Goal: Obtain resource: Download file/media

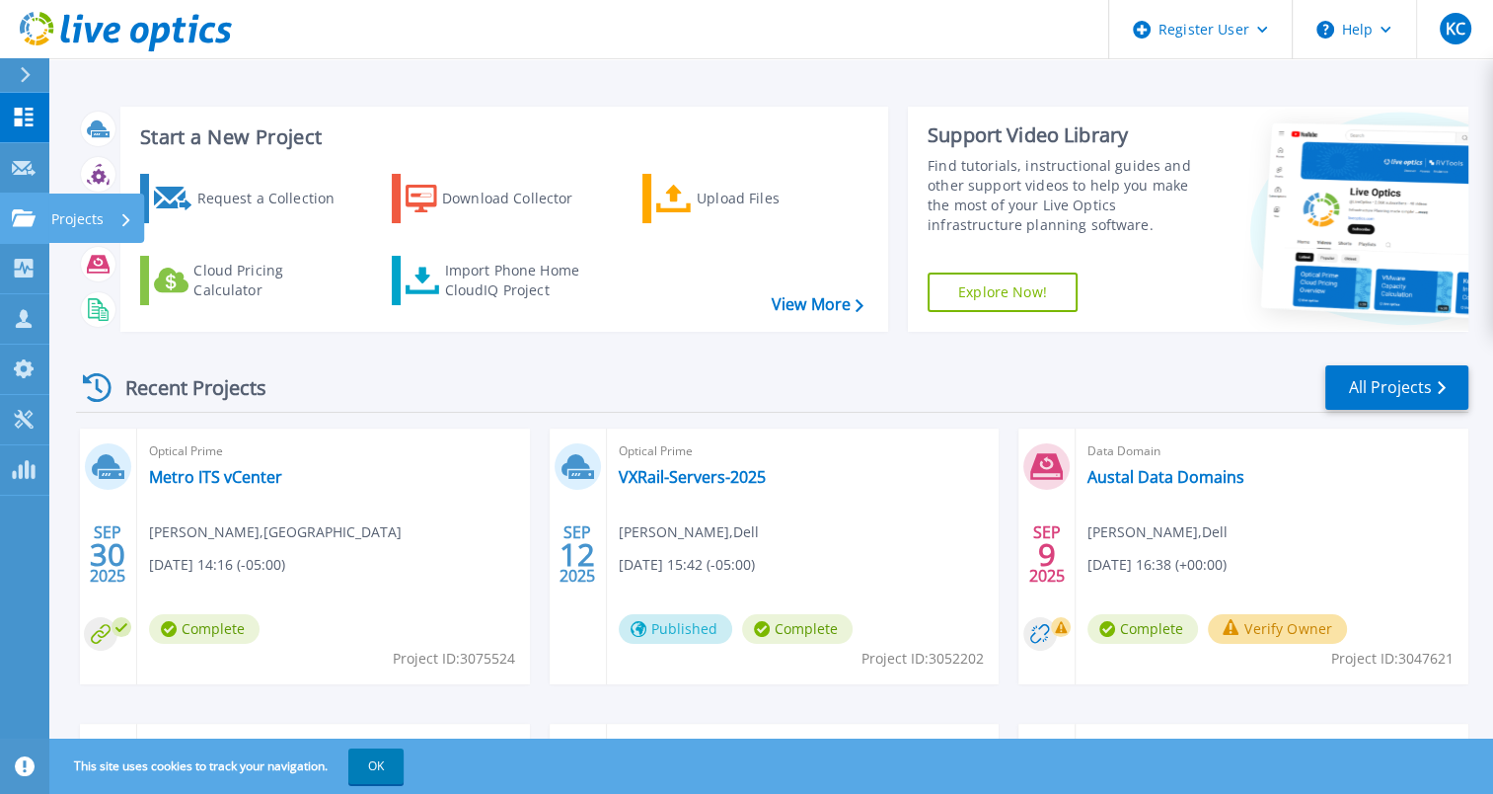
click at [23, 235] on link "Projects Projects" at bounding box center [24, 218] width 49 height 50
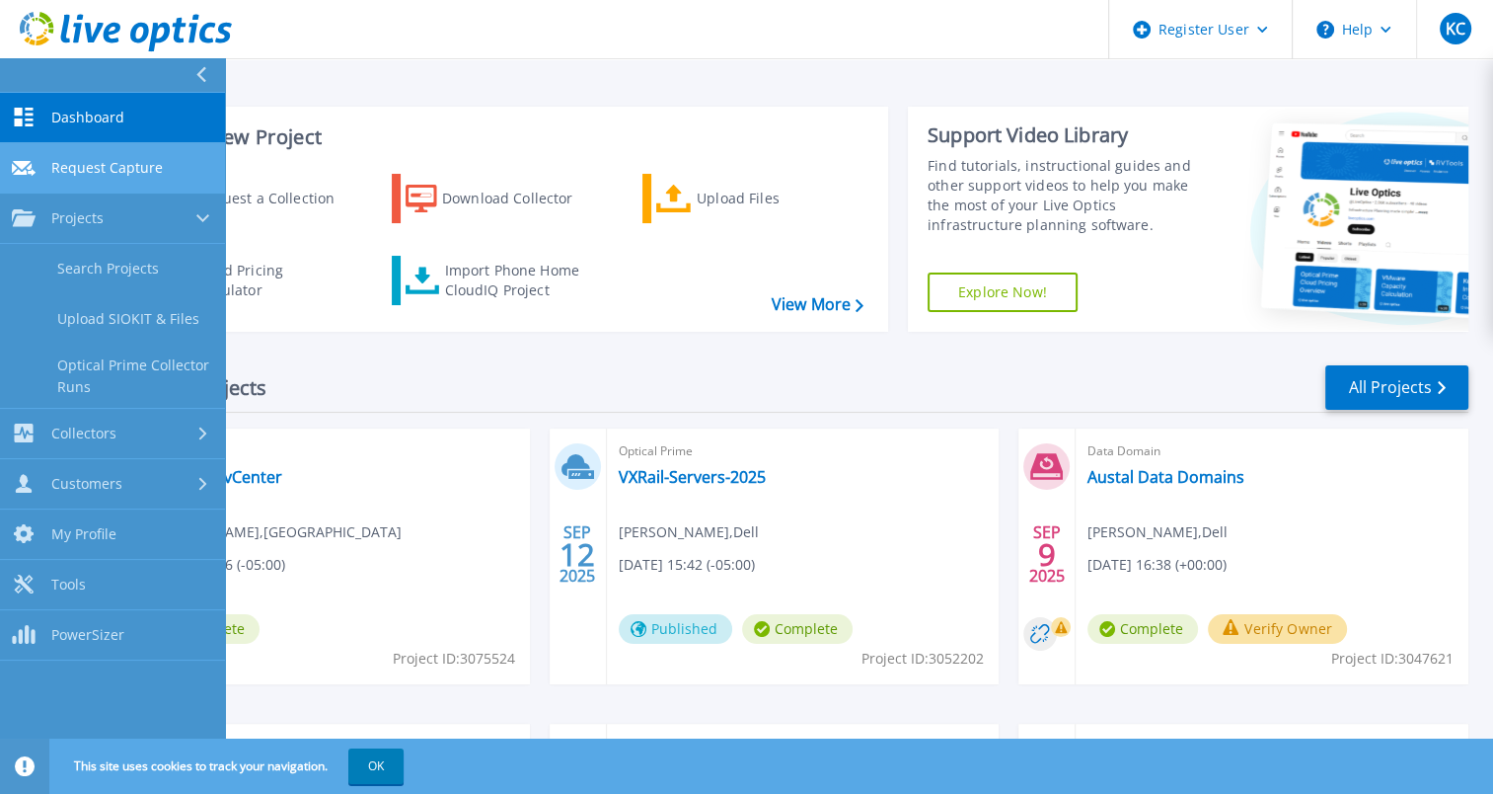
click at [34, 179] on link "Request Capture Request Capture" at bounding box center [112, 168] width 225 height 50
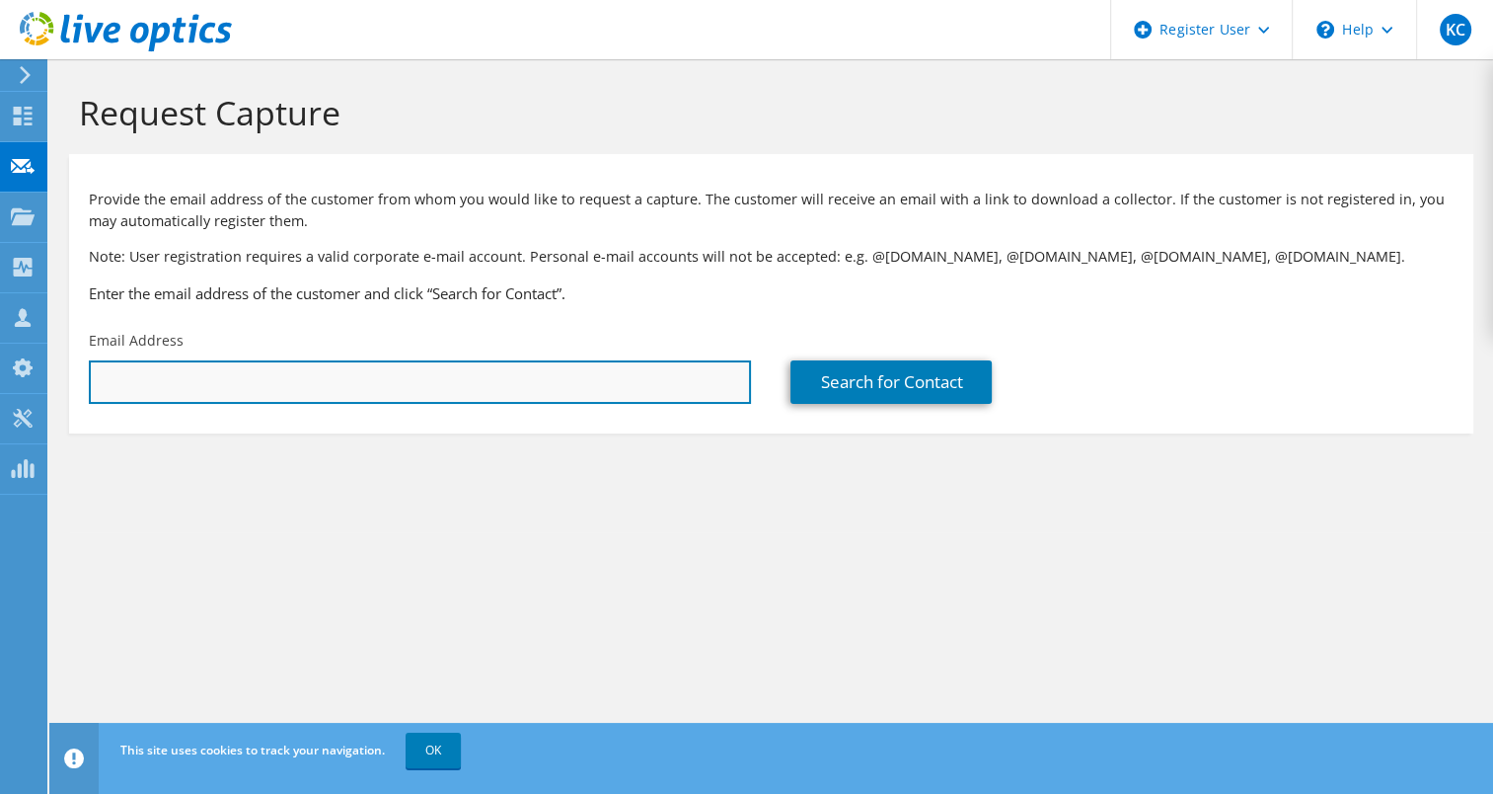
click at [224, 392] on input "text" at bounding box center [420, 381] width 662 height 43
paste input "john.lorance@torchtechnologies.com"
type input "john.lorance@torchtechnologies.com"
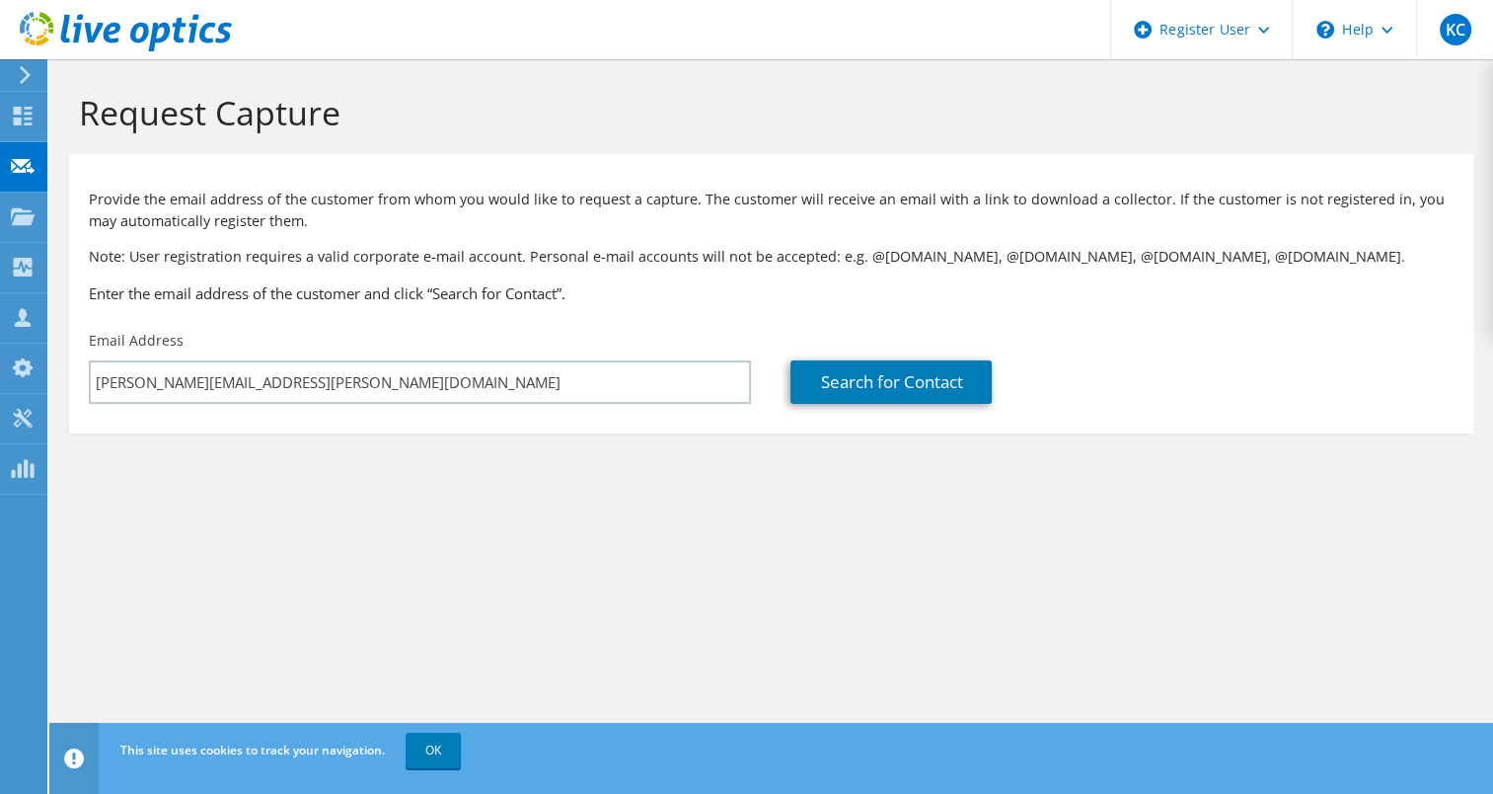
click at [469, 272] on div "Provide the email address of the customer from whom you would like to request a…" at bounding box center [771, 242] width 1405 height 157
click at [871, 366] on link "Search for Contact" at bounding box center [891, 381] width 201 height 43
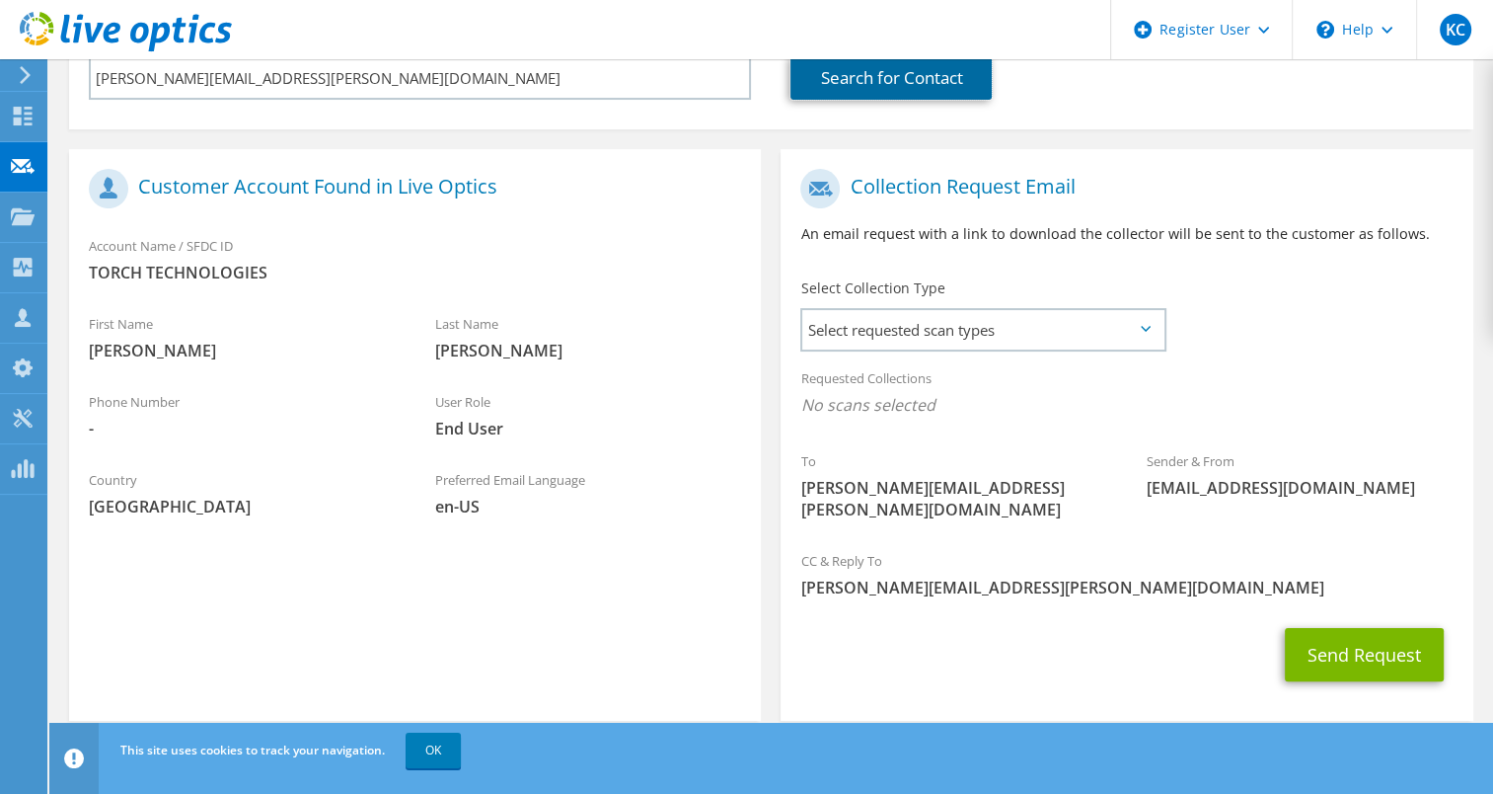
scroll to position [308, 0]
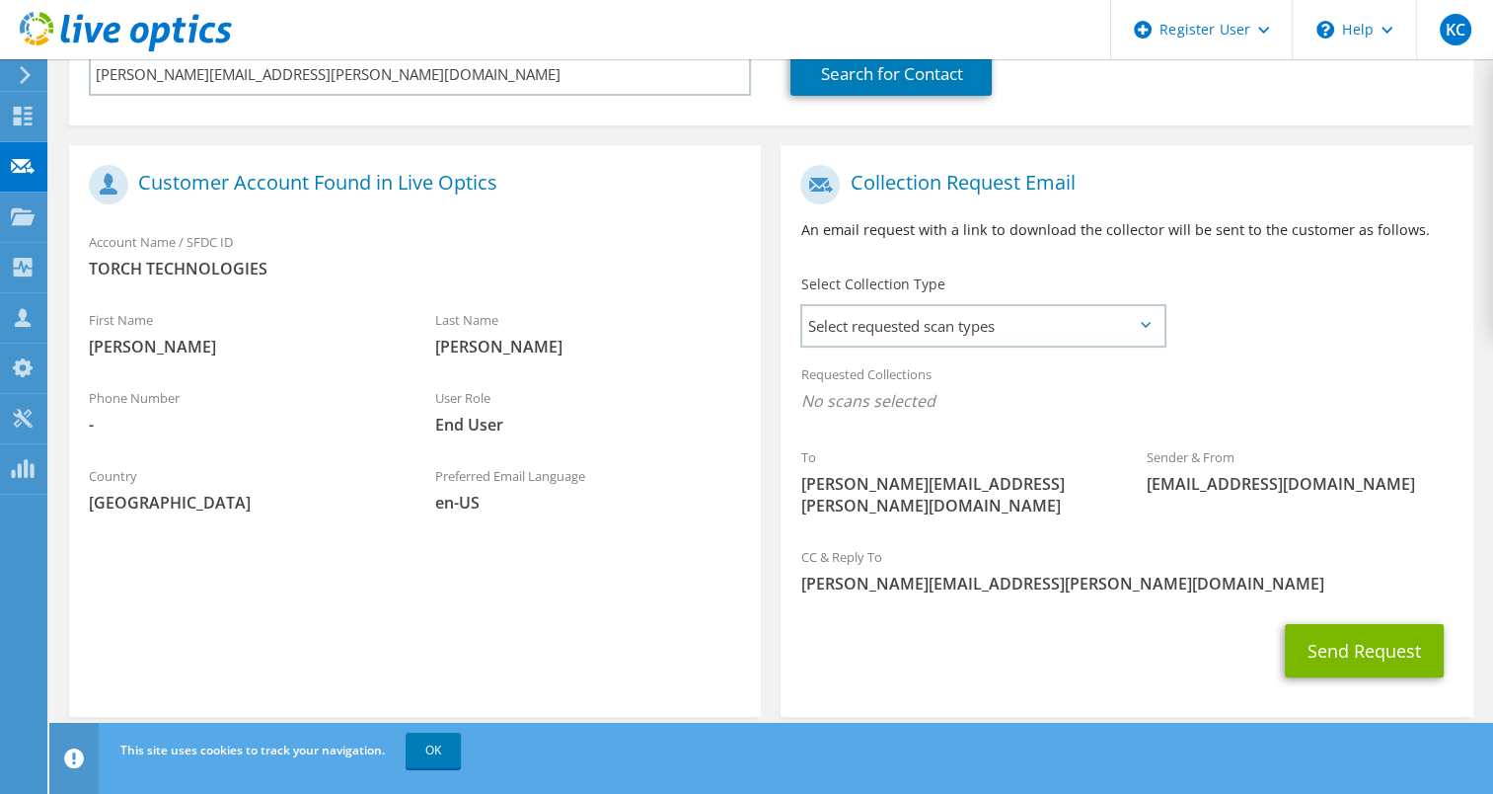
click at [900, 299] on div "Select Collection Type Select requested scan types Server Virtualization Optica…" at bounding box center [983, 308] width 364 height 69
click at [915, 330] on span "Select requested scan types" at bounding box center [983, 325] width 360 height 39
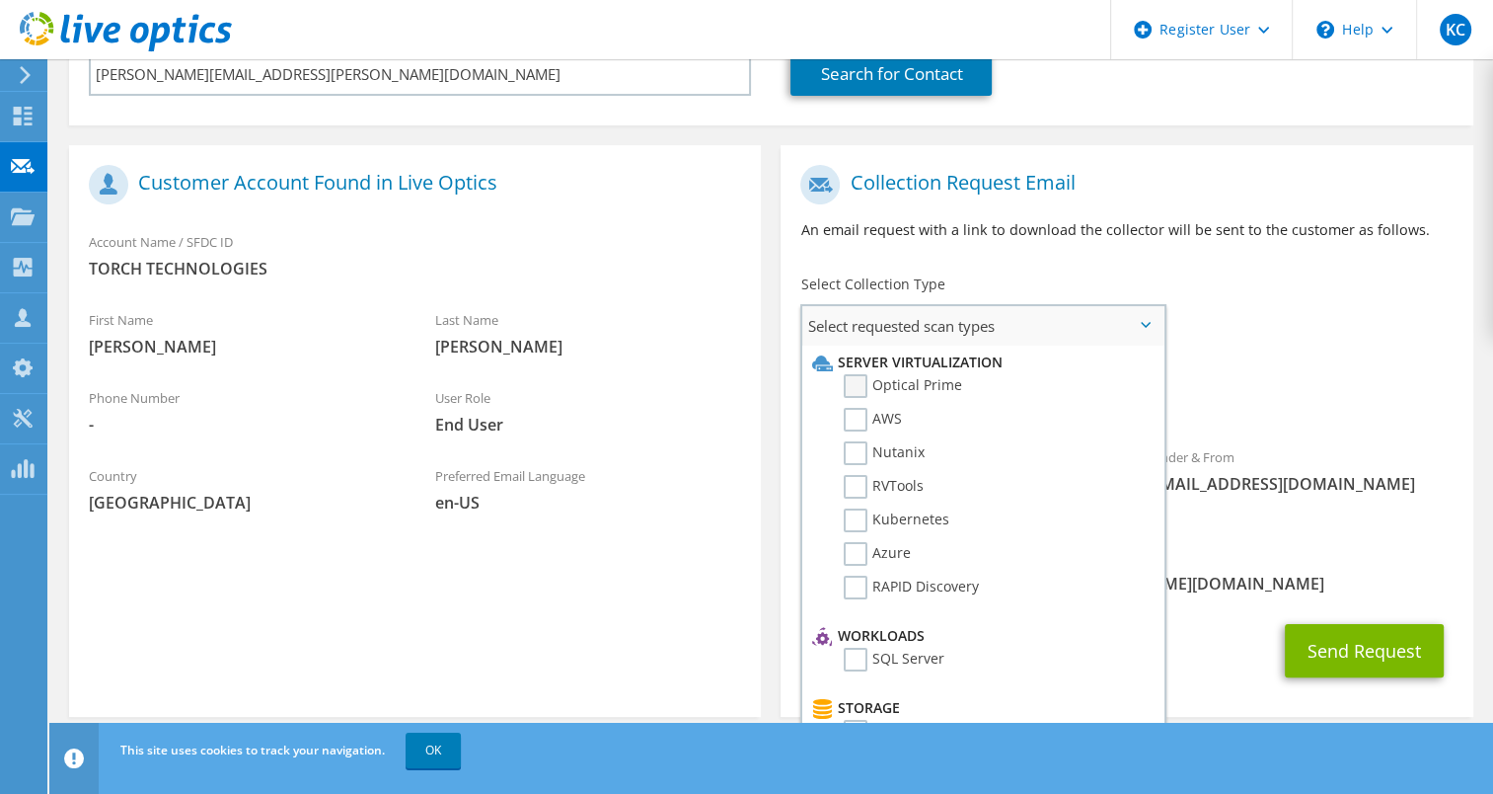
click at [886, 384] on label "Optical Prime" at bounding box center [903, 386] width 118 height 24
click at [0, 0] on input "Optical Prime" at bounding box center [0, 0] width 0 height 0
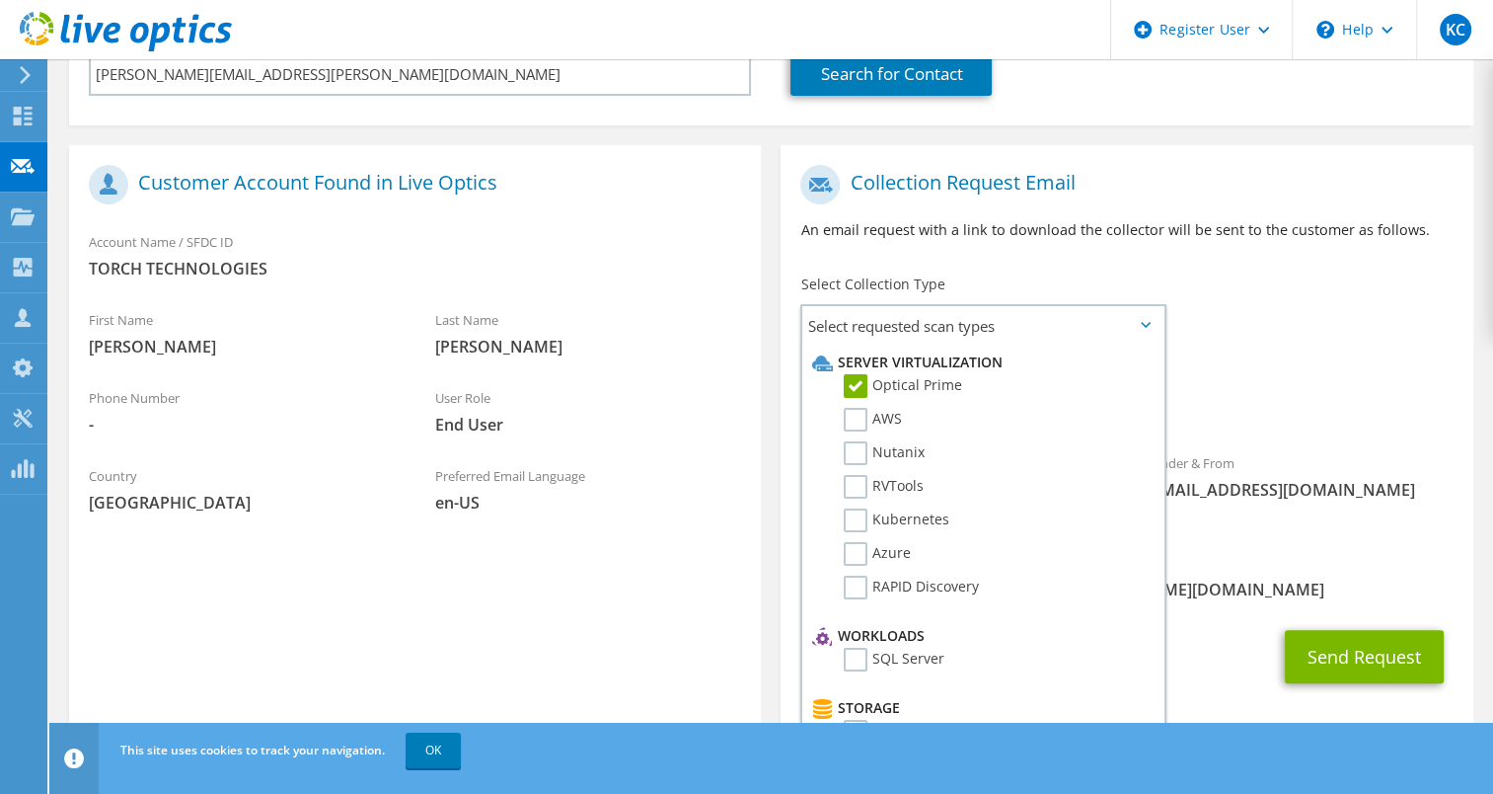
click at [1141, 241] on div "Collection Request Email An email request with a link to download the collector…" at bounding box center [1127, 210] width 692 height 110
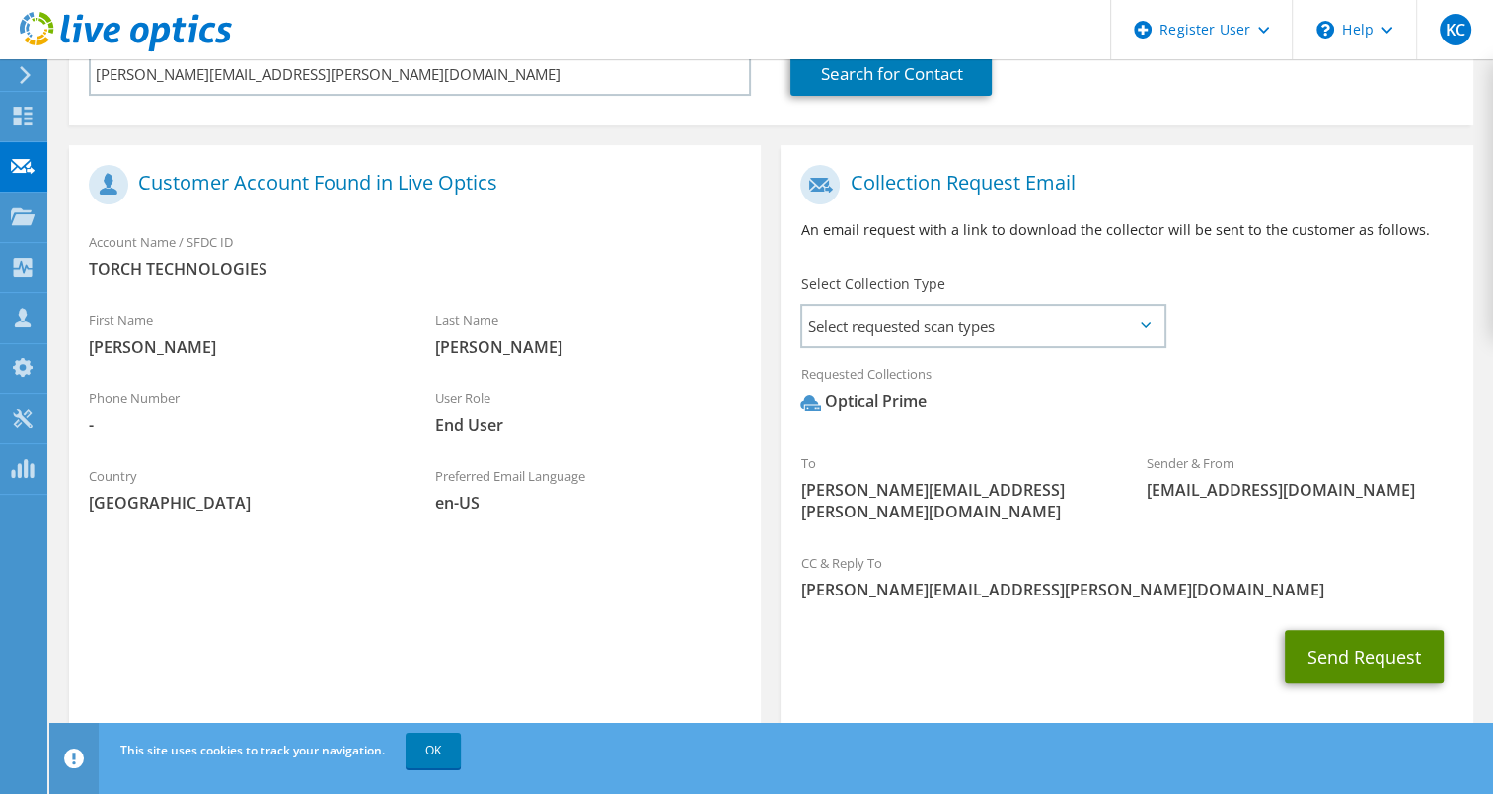
click at [1362, 630] on button "Send Request" at bounding box center [1364, 656] width 159 height 53
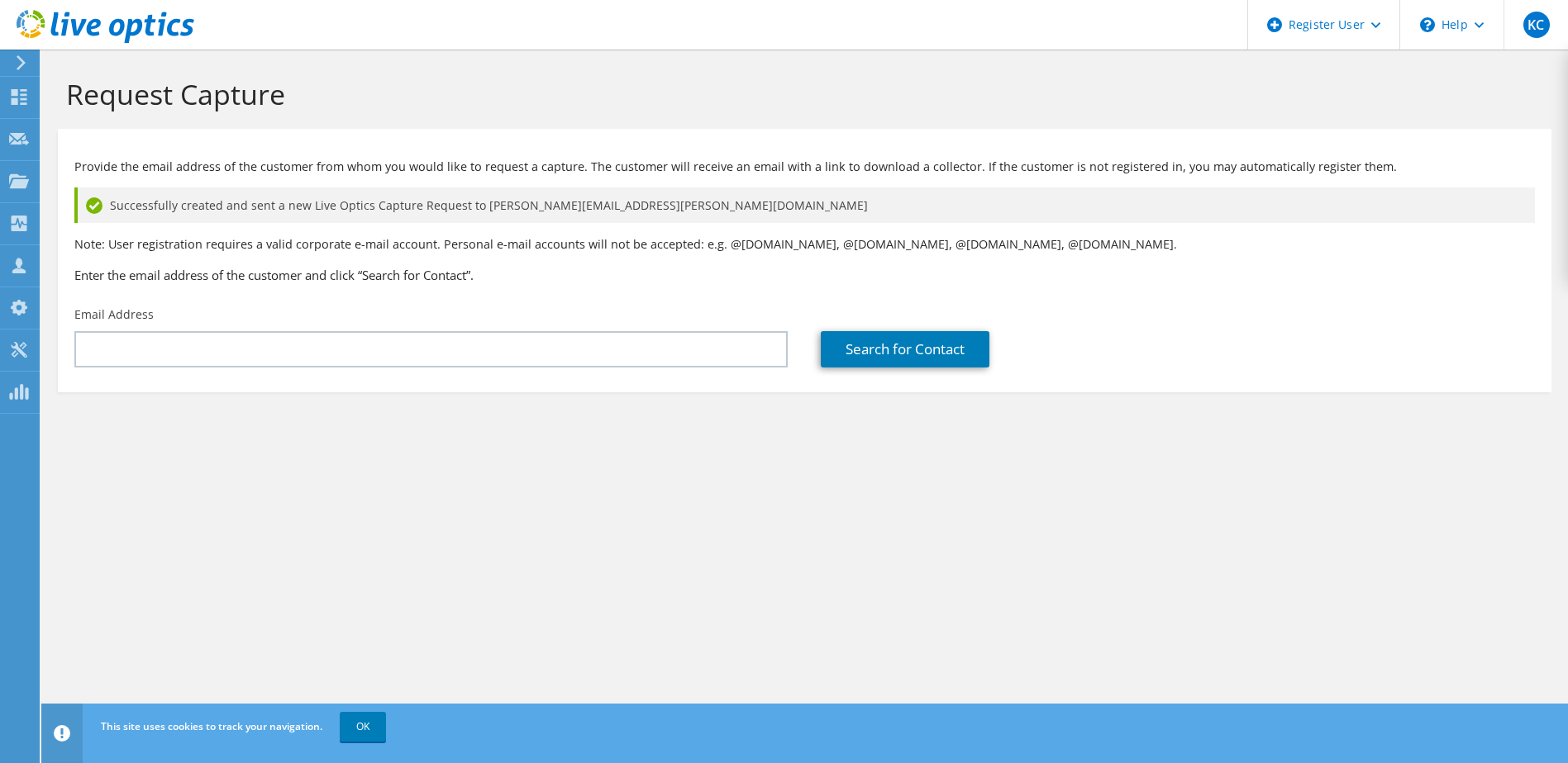
click at [1005, 119] on div "Request Capture" at bounding box center [804, 89] width 1509 height 79
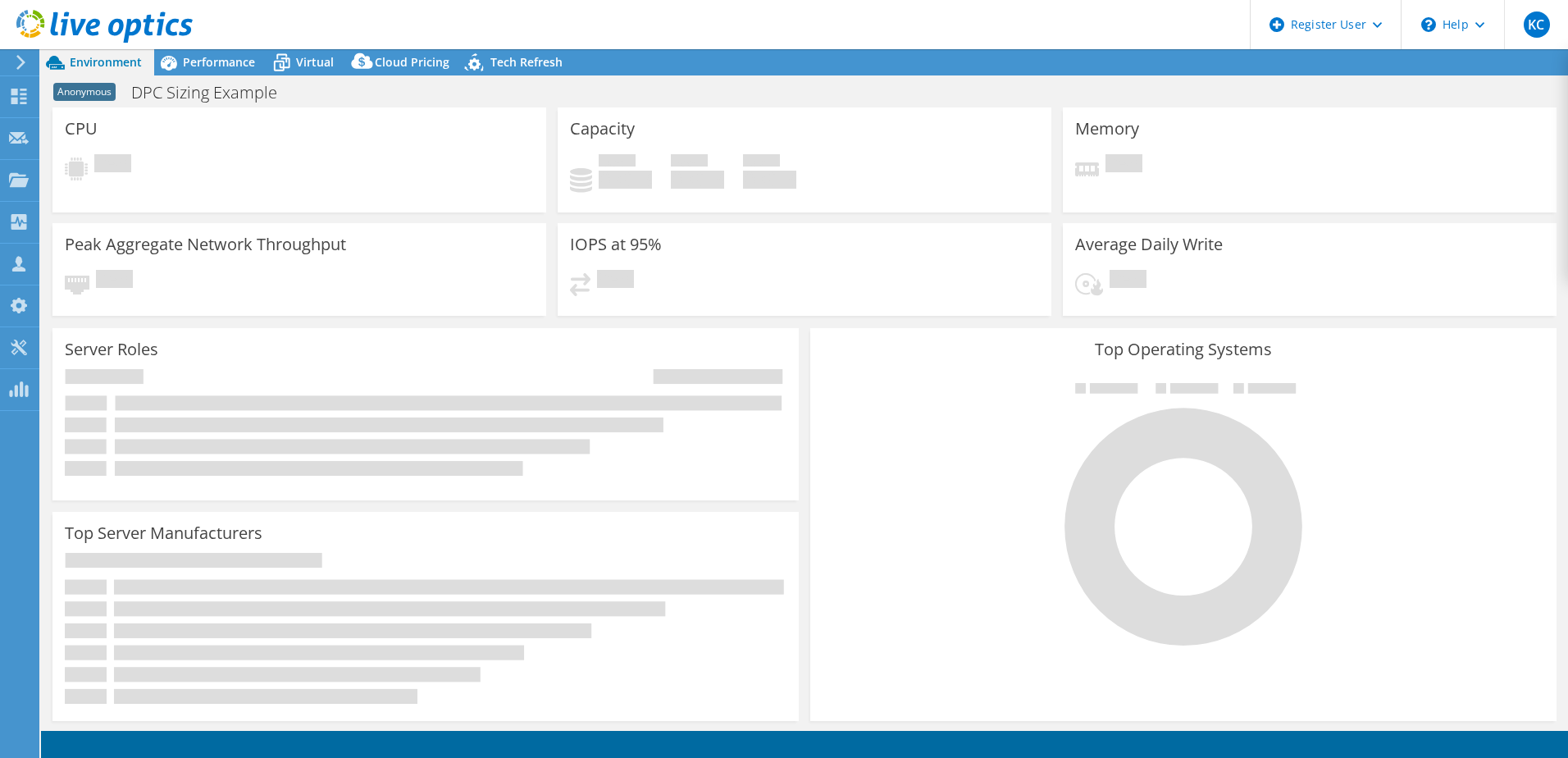
select select "USEast"
select select "USD"
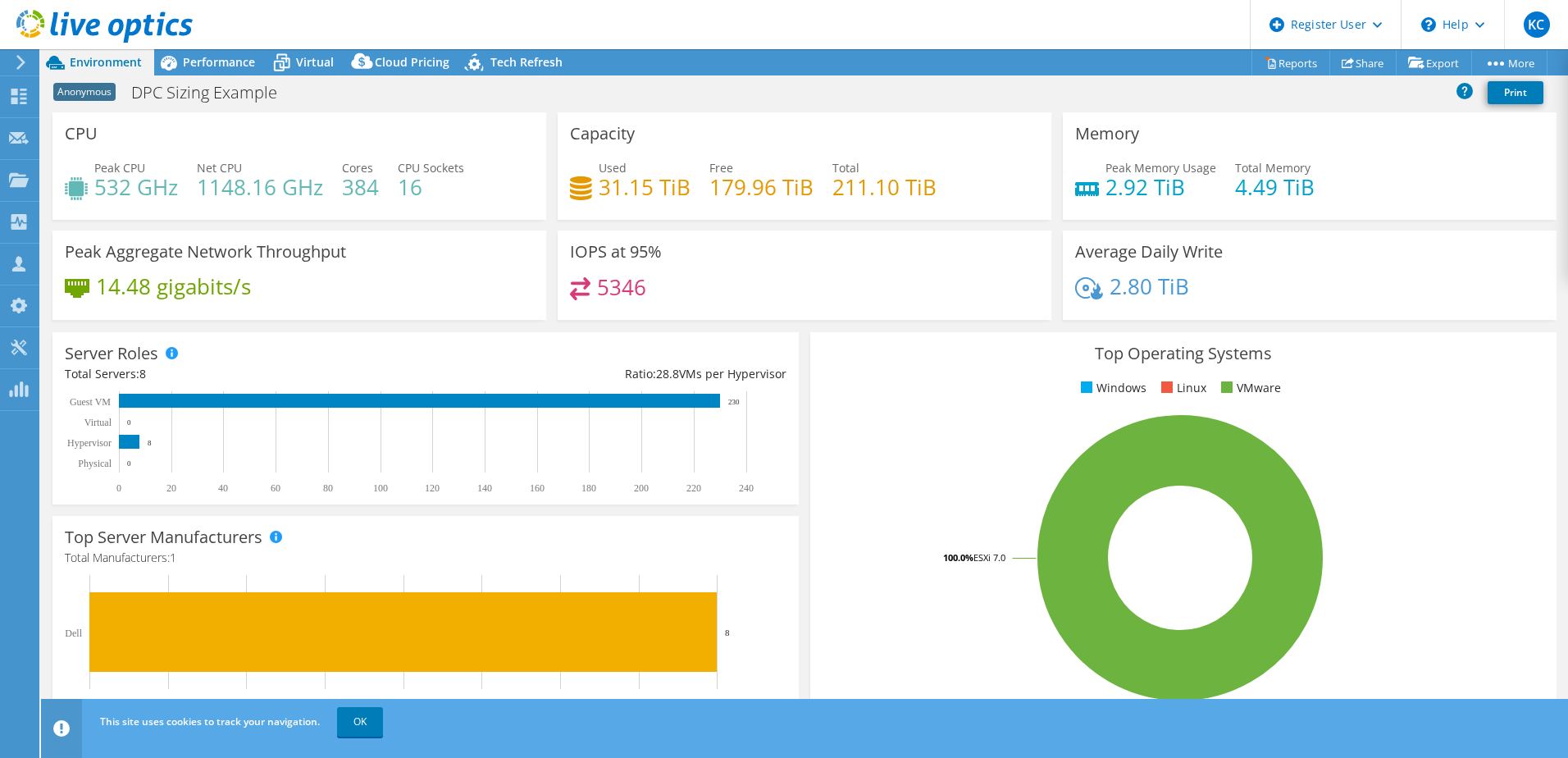
click at [456, 121] on div "CPU Peak CPU 532 GHz Net CPU 1148.16 GHz Cores 384 CPU Sockets 16" at bounding box center [299, 165] width 494 height 107
click at [356, 721] on link "OK" at bounding box center [360, 722] width 46 height 30
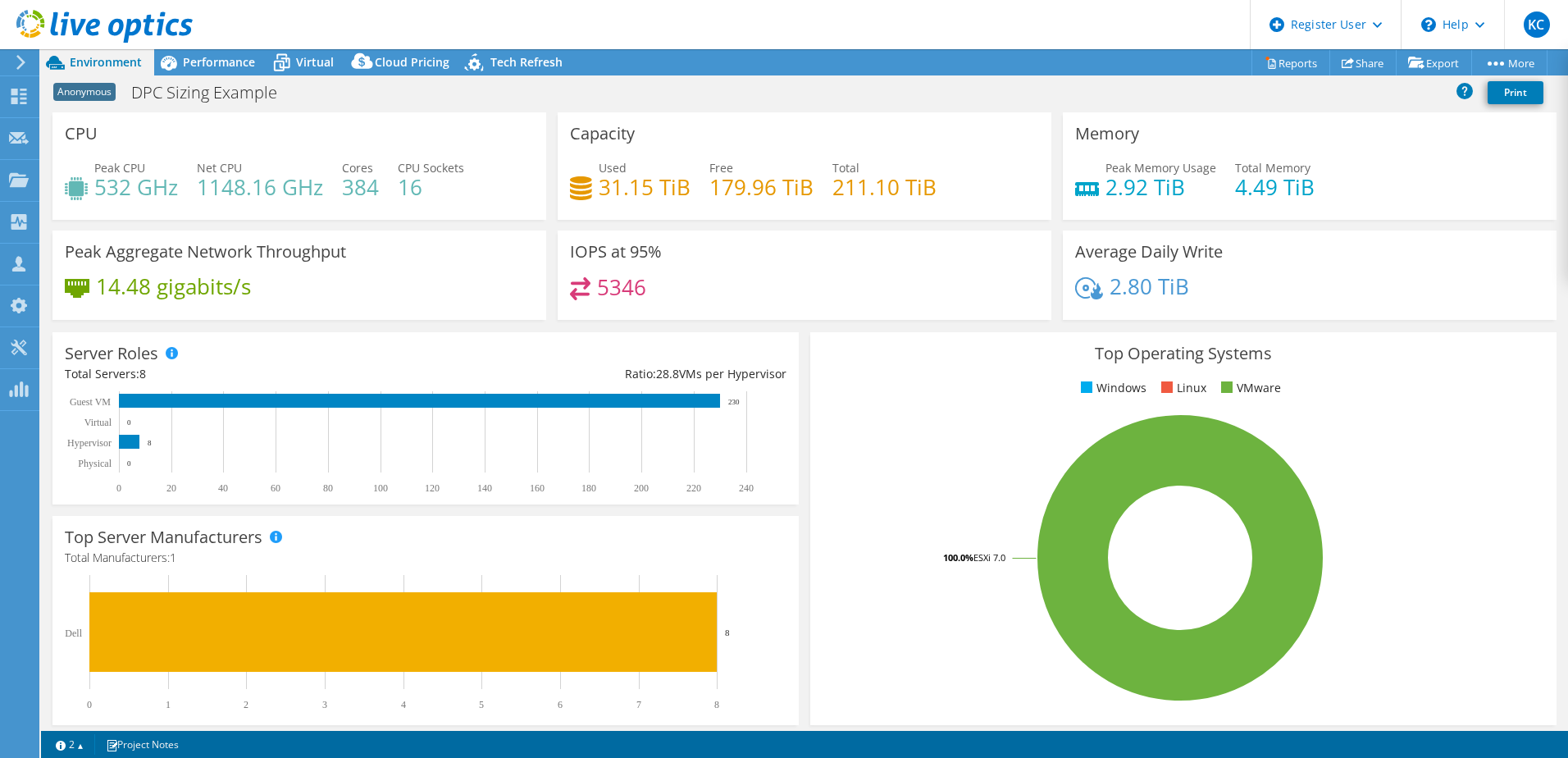
click at [630, 239] on div "IOPS at 95% 5346" at bounding box center [804, 275] width 494 height 90
drag, startPoint x: 686, startPoint y: 262, endPoint x: 548, endPoint y: 252, distance: 138.4
click at [552, 252] on div "IOPS at 95% 5346" at bounding box center [804, 275] width 505 height 90
drag, startPoint x: 548, startPoint y: 252, endPoint x: 540, endPoint y: 222, distance: 31.0
click at [540, 222] on div "CPU Peak CPU 532 GHz Net CPU 1148.16 GHz Cores 384 CPU Sockets 16" at bounding box center [299, 171] width 505 height 118
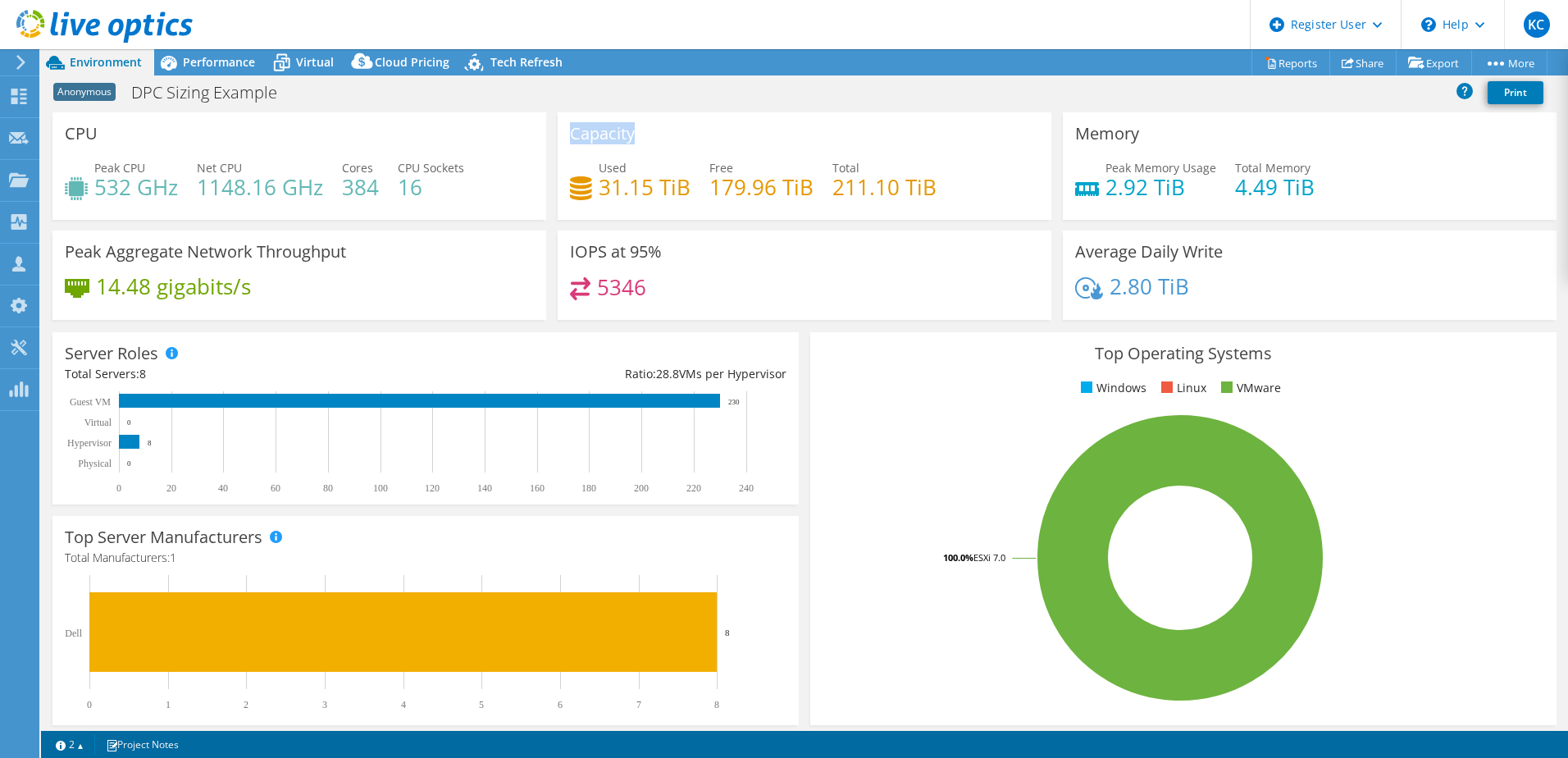
drag, startPoint x: 591, startPoint y: 165, endPoint x: 573, endPoint y: 112, distance: 56.0
click at [573, 112] on div "Capacity Used 31.15 TiB Free 179.96 TiB Total 211.10 TiB" at bounding box center [804, 165] width 494 height 107
drag, startPoint x: 573, startPoint y: 112, endPoint x: 514, endPoint y: 88, distance: 63.7
click at [514, 88] on div "Anonymous DPC Sizing Example Print" at bounding box center [804, 92] width 1527 height 31
drag, startPoint x: 228, startPoint y: 47, endPoint x: 174, endPoint y: 34, distance: 55.5
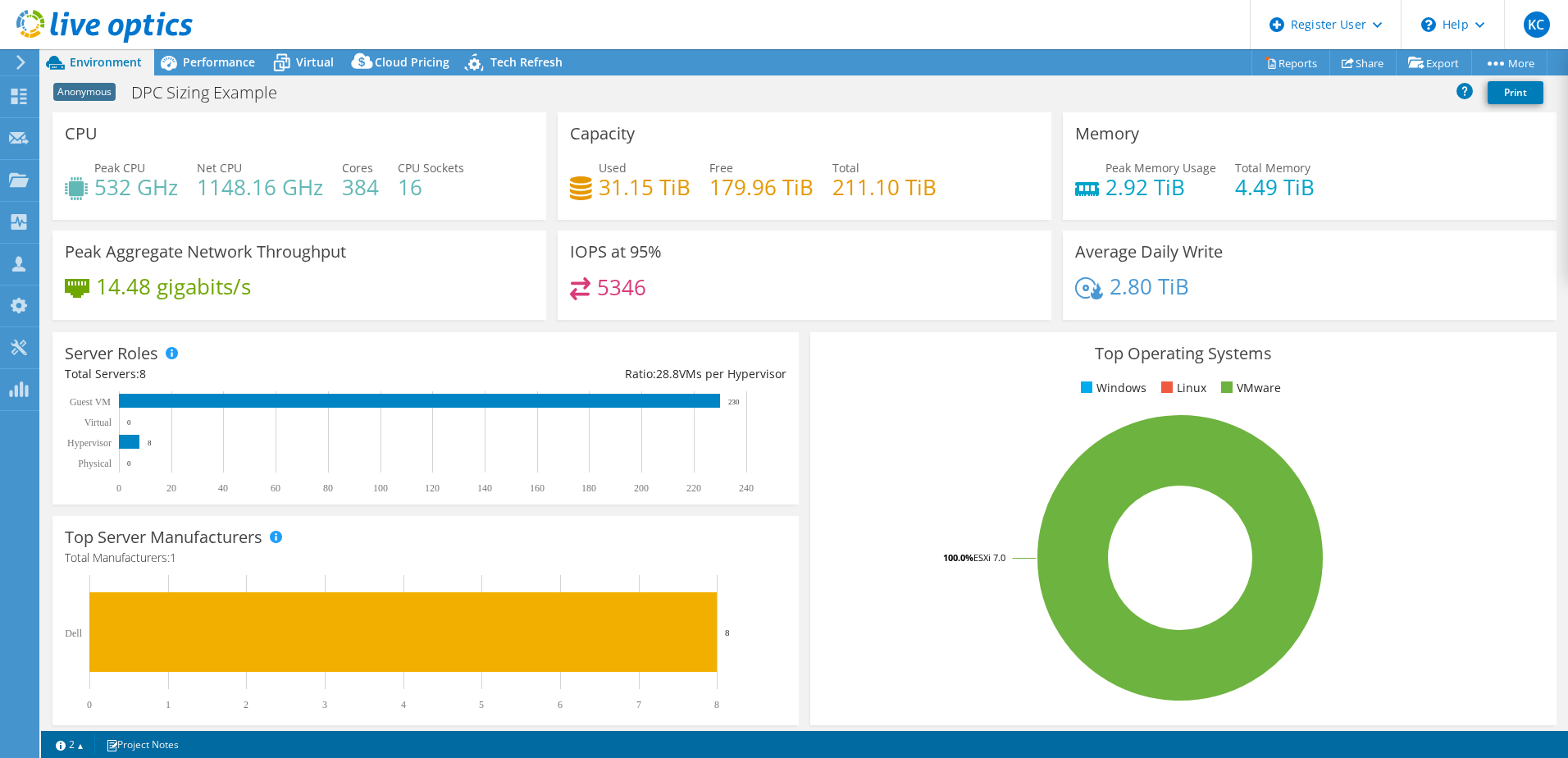
click at [159, 22] on use at bounding box center [105, 26] width 176 height 32
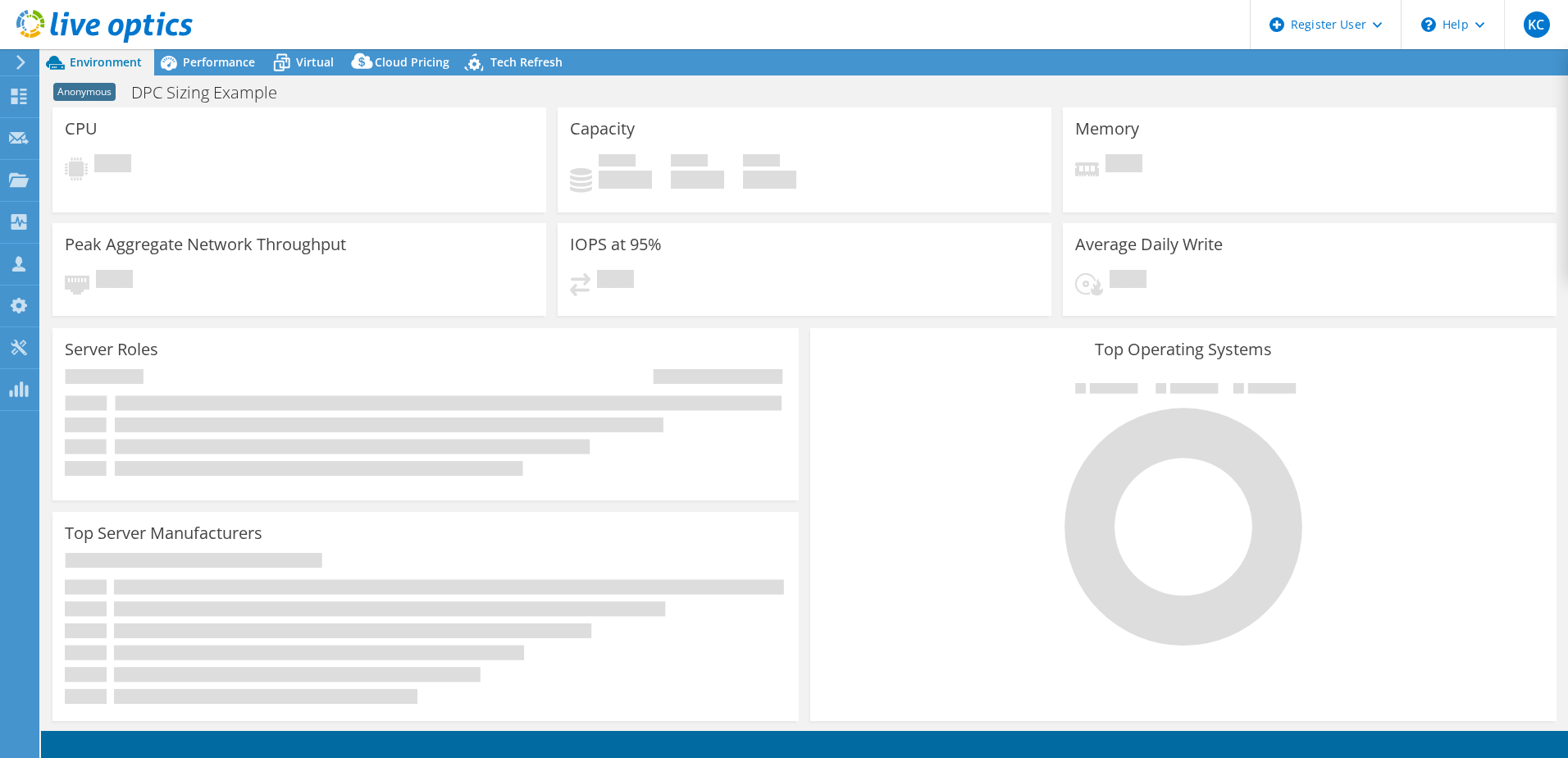
select select "USEast"
select select "USD"
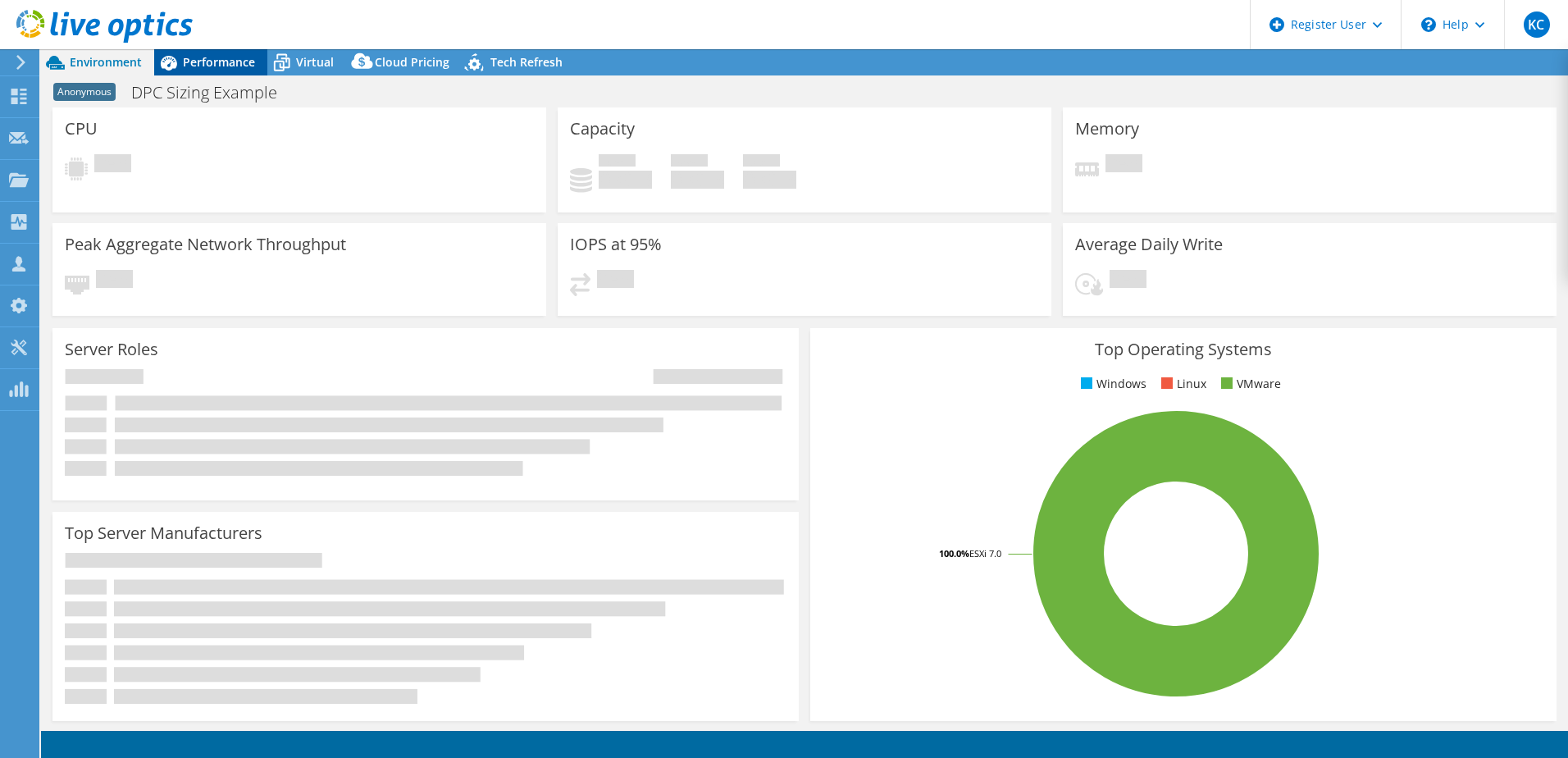
click at [230, 70] on div "Performance" at bounding box center [211, 62] width 113 height 27
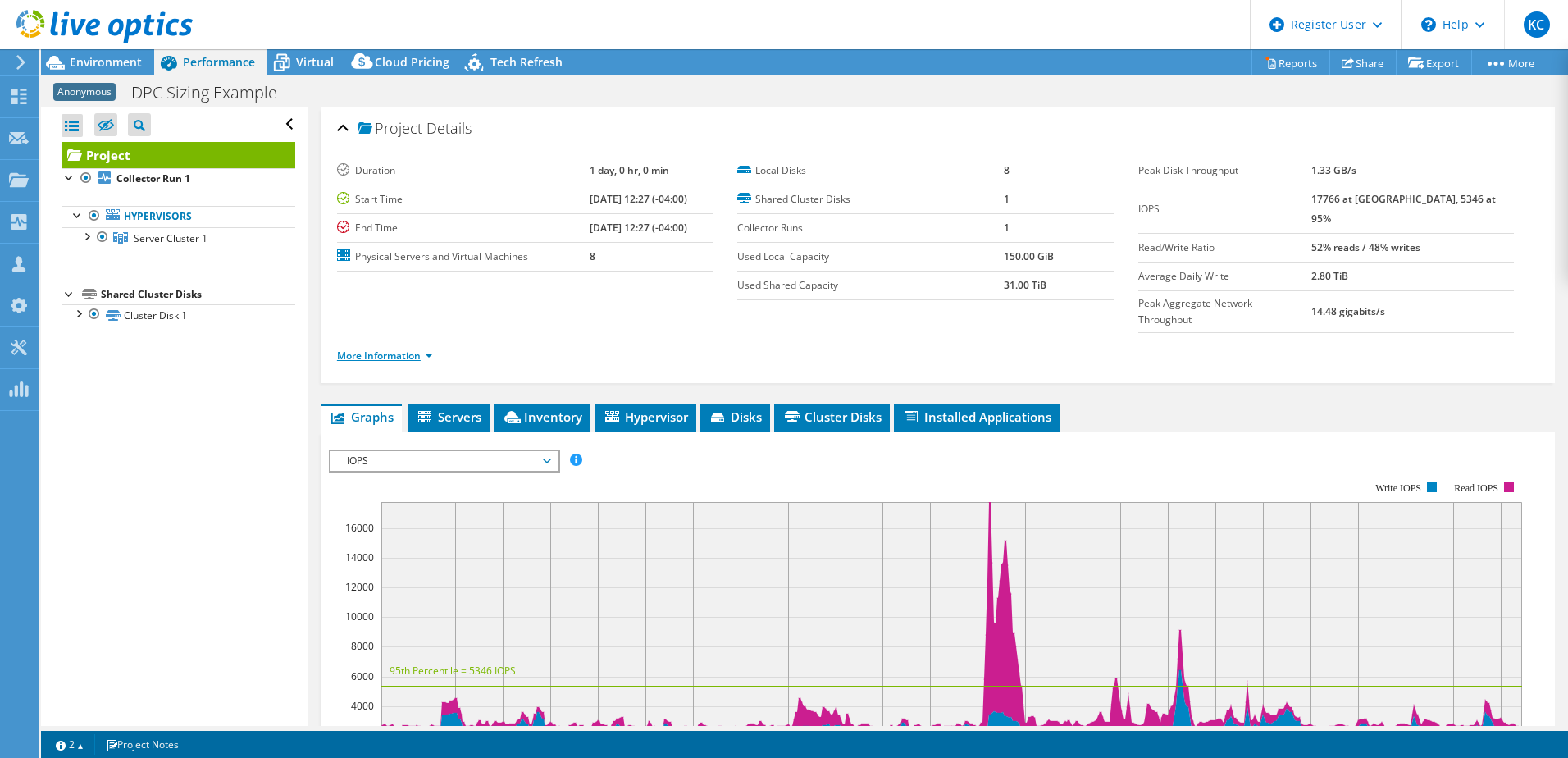
click at [413, 349] on link "More Information" at bounding box center [385, 356] width 96 height 14
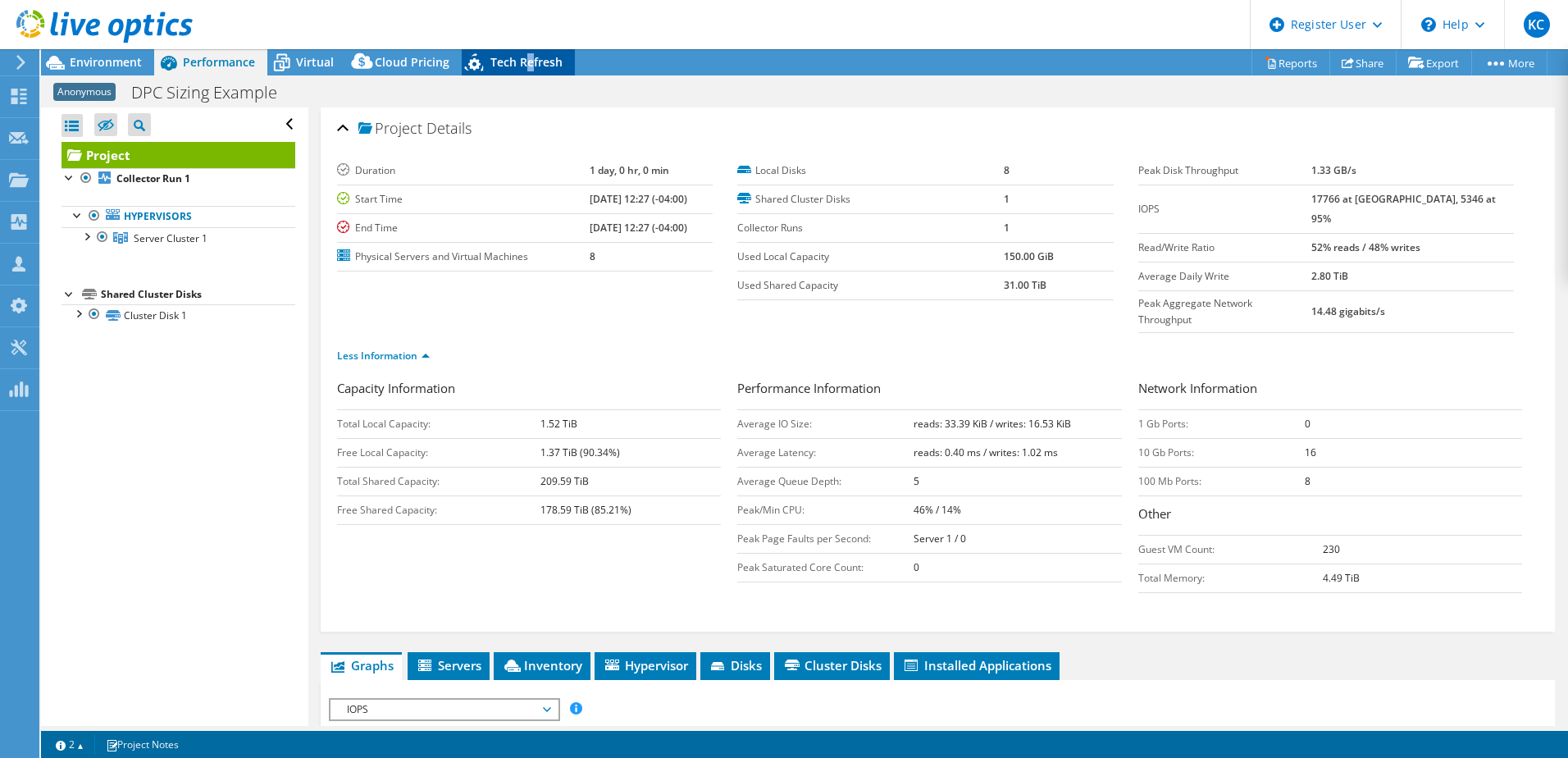
click at [527, 72] on div "Tech Refresh" at bounding box center [519, 62] width 113 height 27
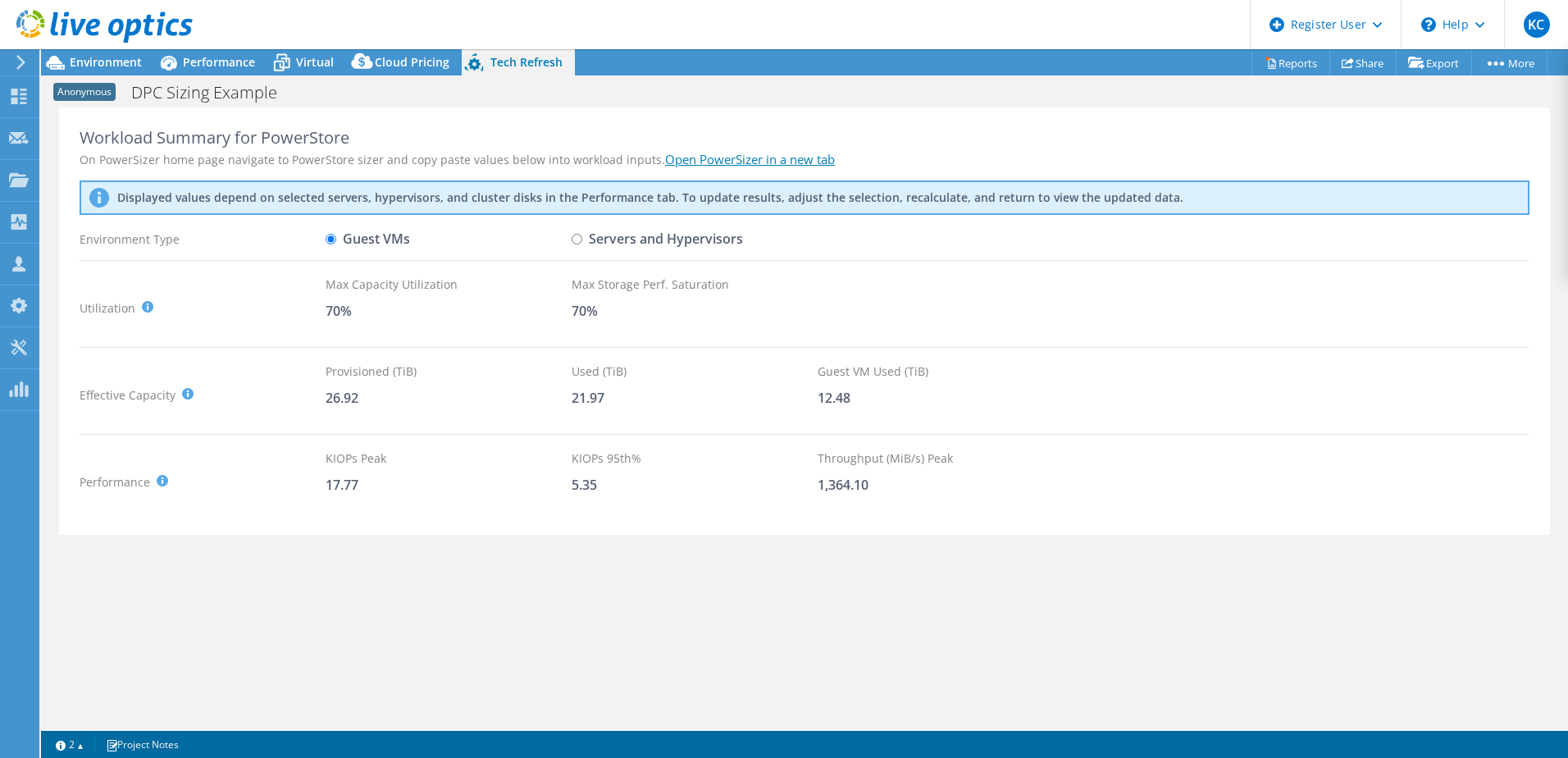
drag, startPoint x: 527, startPoint y: 72, endPoint x: 501, endPoint y: 123, distance: 57.2
click at [501, 123] on div "Workload Summary for PowerStore On PowerSizer home page navigate to PowerStore …" at bounding box center [804, 321] width 1492 height 428
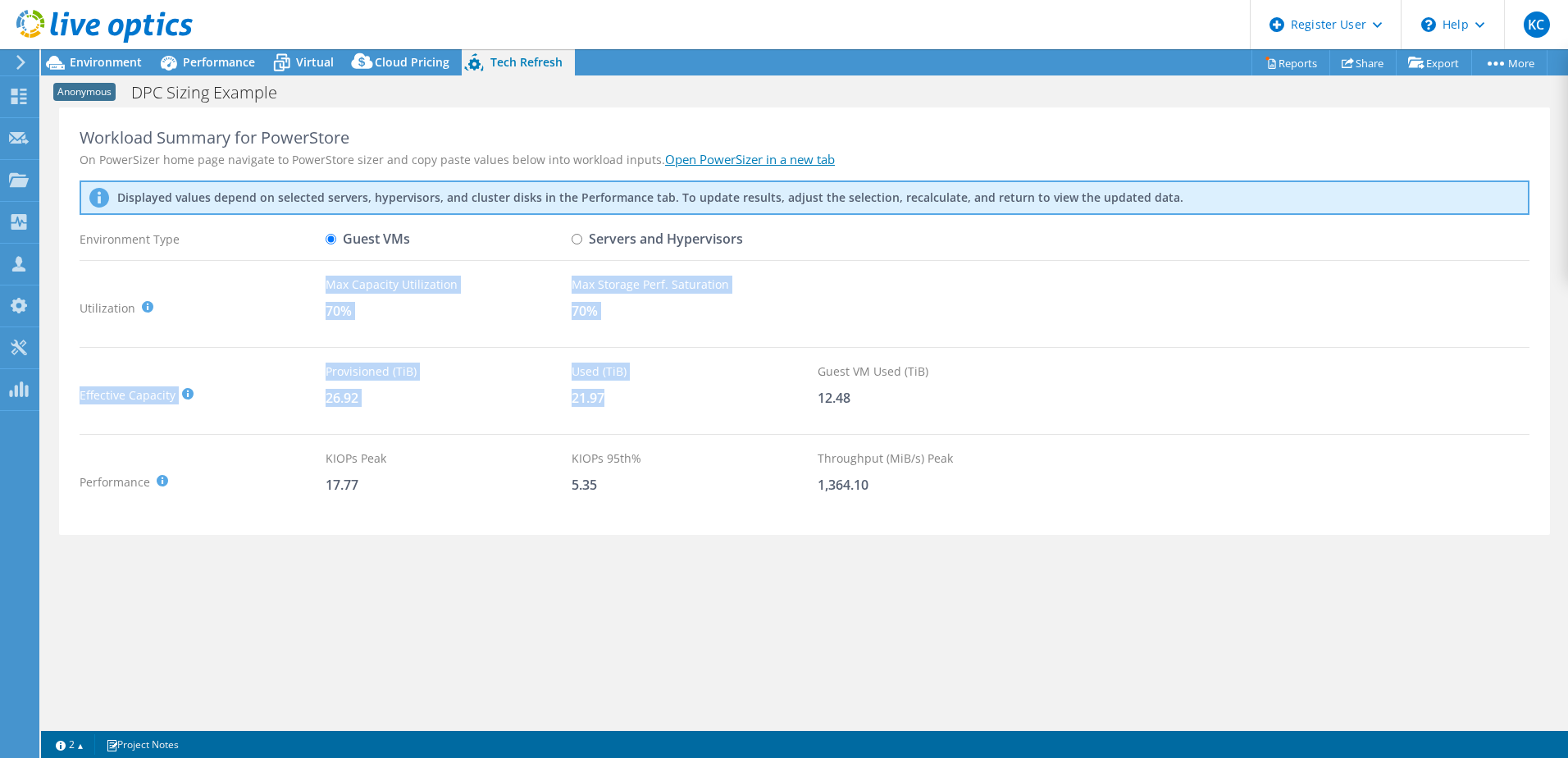
drag, startPoint x: 320, startPoint y: 313, endPoint x: 715, endPoint y: 428, distance: 411.4
click at [715, 428] on div "Workload Summary for PowerStore On PowerSizer home page navigate to PowerStore …" at bounding box center [804, 321] width 1492 height 428
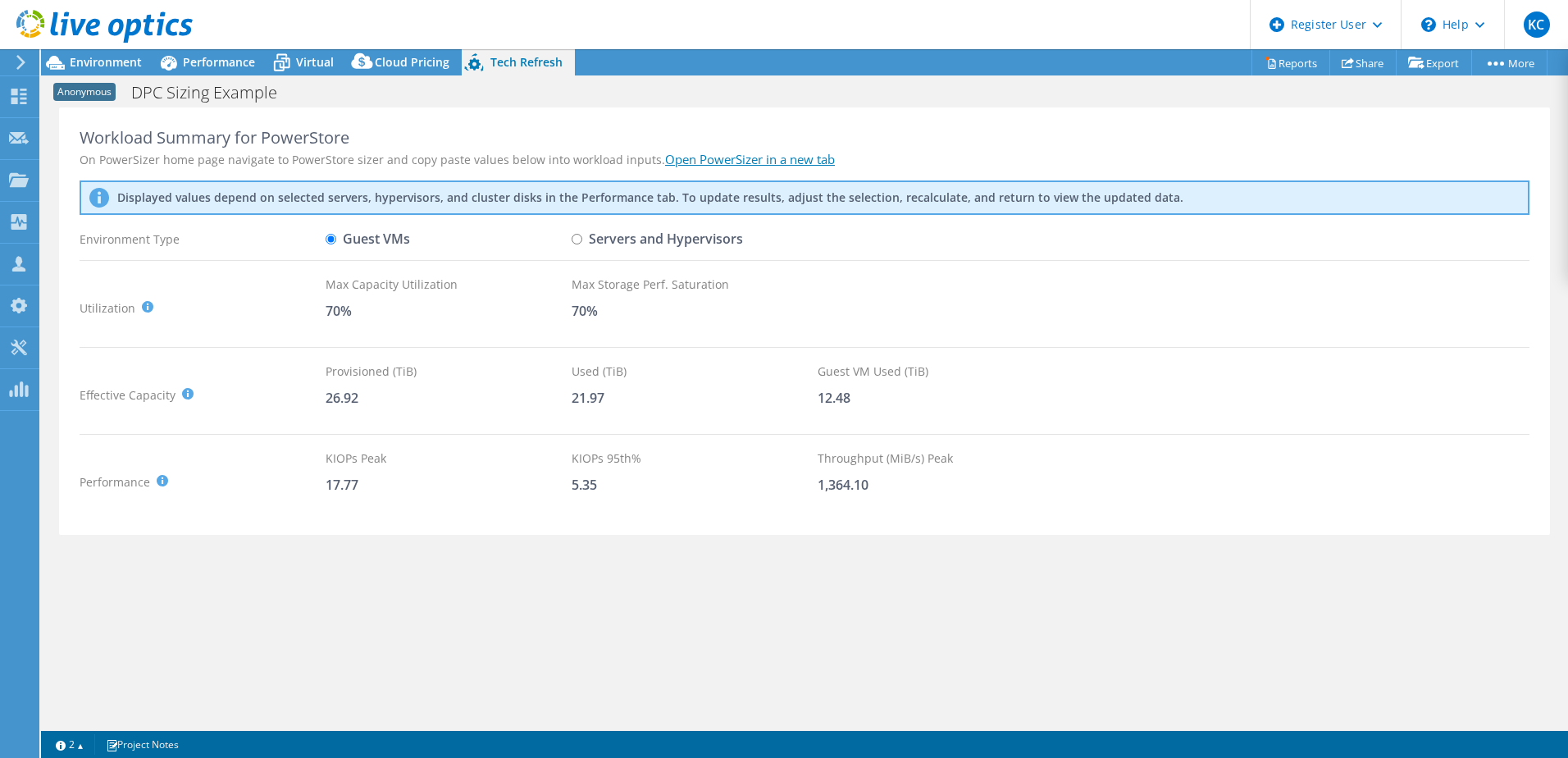
drag, startPoint x: 715, startPoint y: 428, endPoint x: 735, endPoint y: 441, distance: 23.9
click at [735, 441] on div "Workload Summary for PowerStore On PowerSizer home page navigate to PowerStore …" at bounding box center [804, 321] width 1492 height 428
drag, startPoint x: 352, startPoint y: 311, endPoint x: 312, endPoint y: 313, distance: 40.0
click at [312, 313] on div "Utilization It is generally recommended to leave around a 30% buffer for storag…" at bounding box center [804, 308] width 1450 height 65
drag, startPoint x: 312, startPoint y: 313, endPoint x: 584, endPoint y: 308, distance: 272.0
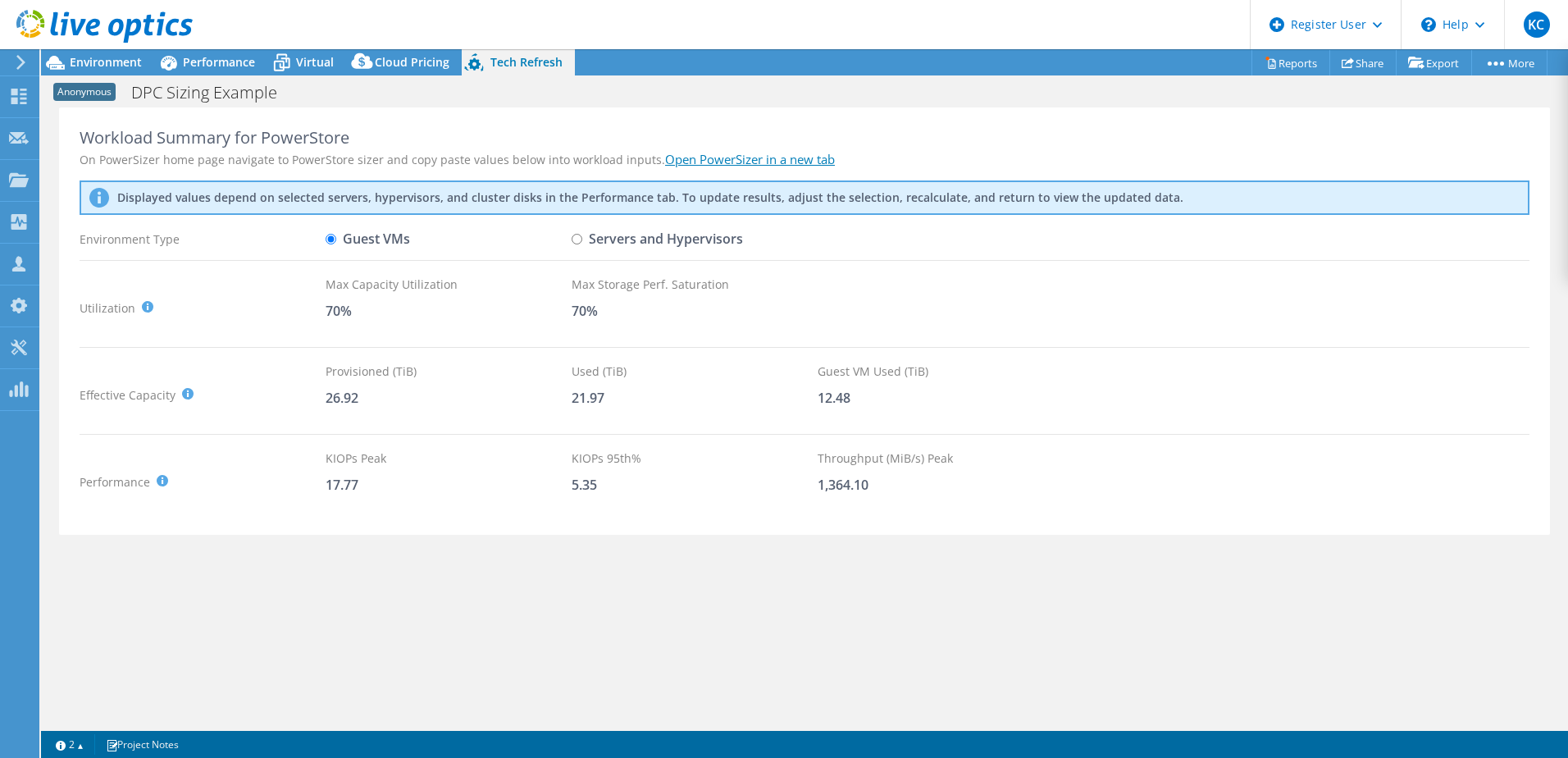
click at [584, 308] on div "70%" at bounding box center [695, 311] width 246 height 18
drag, startPoint x: 602, startPoint y: 308, endPoint x: 548, endPoint y: 298, distance: 54.9
click at [548, 298] on div "Utilization It is generally recommended to leave around a 30% buffer for storag…" at bounding box center [804, 308] width 1450 height 65
click at [368, 309] on div "70%" at bounding box center [449, 311] width 246 height 18
click at [229, 62] on span "Performance" at bounding box center [219, 62] width 72 height 16
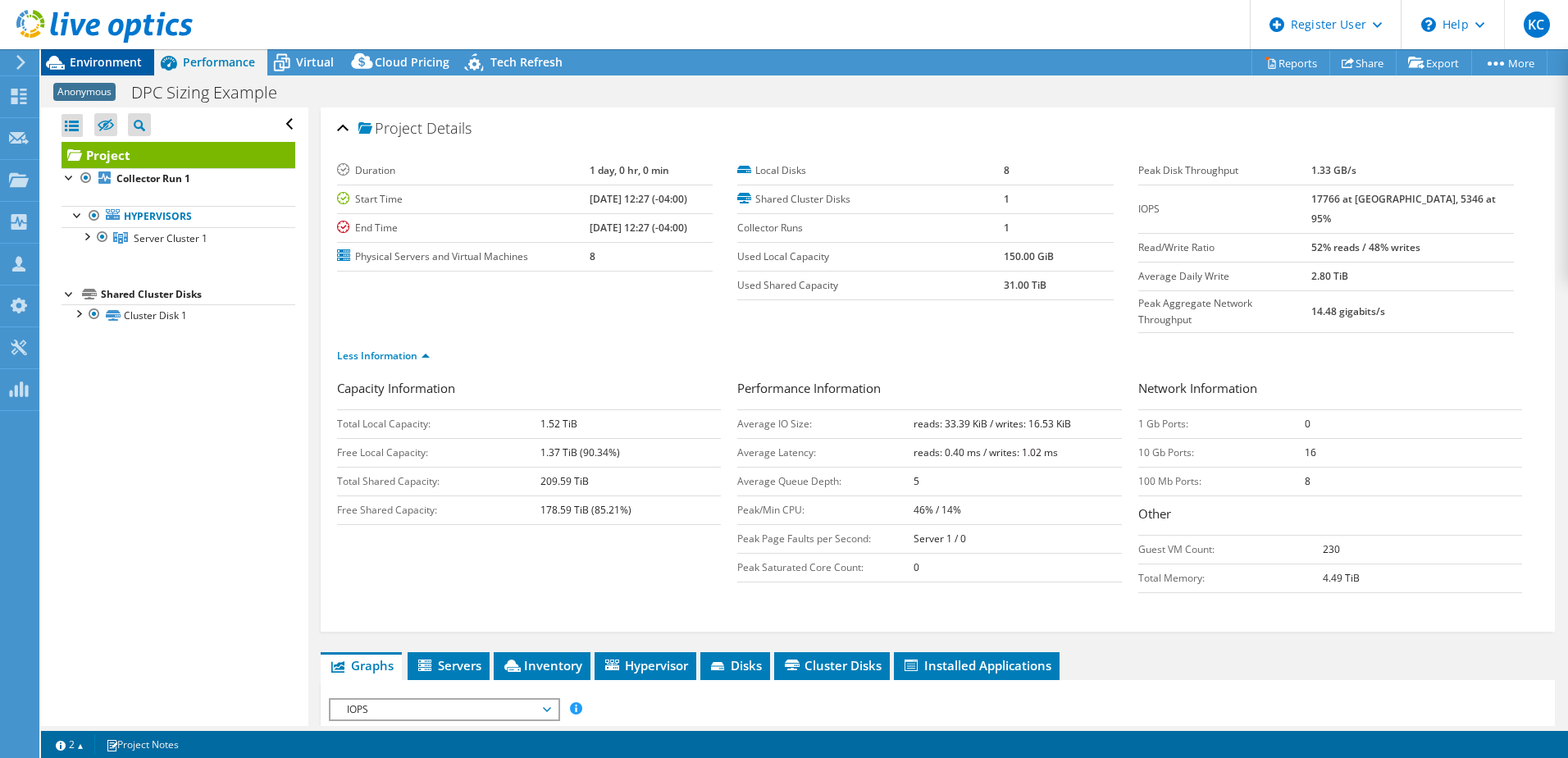
drag, startPoint x: 105, startPoint y: 59, endPoint x: 113, endPoint y: 62, distance: 8.5
click at [105, 58] on span "Environment" at bounding box center [106, 62] width 72 height 16
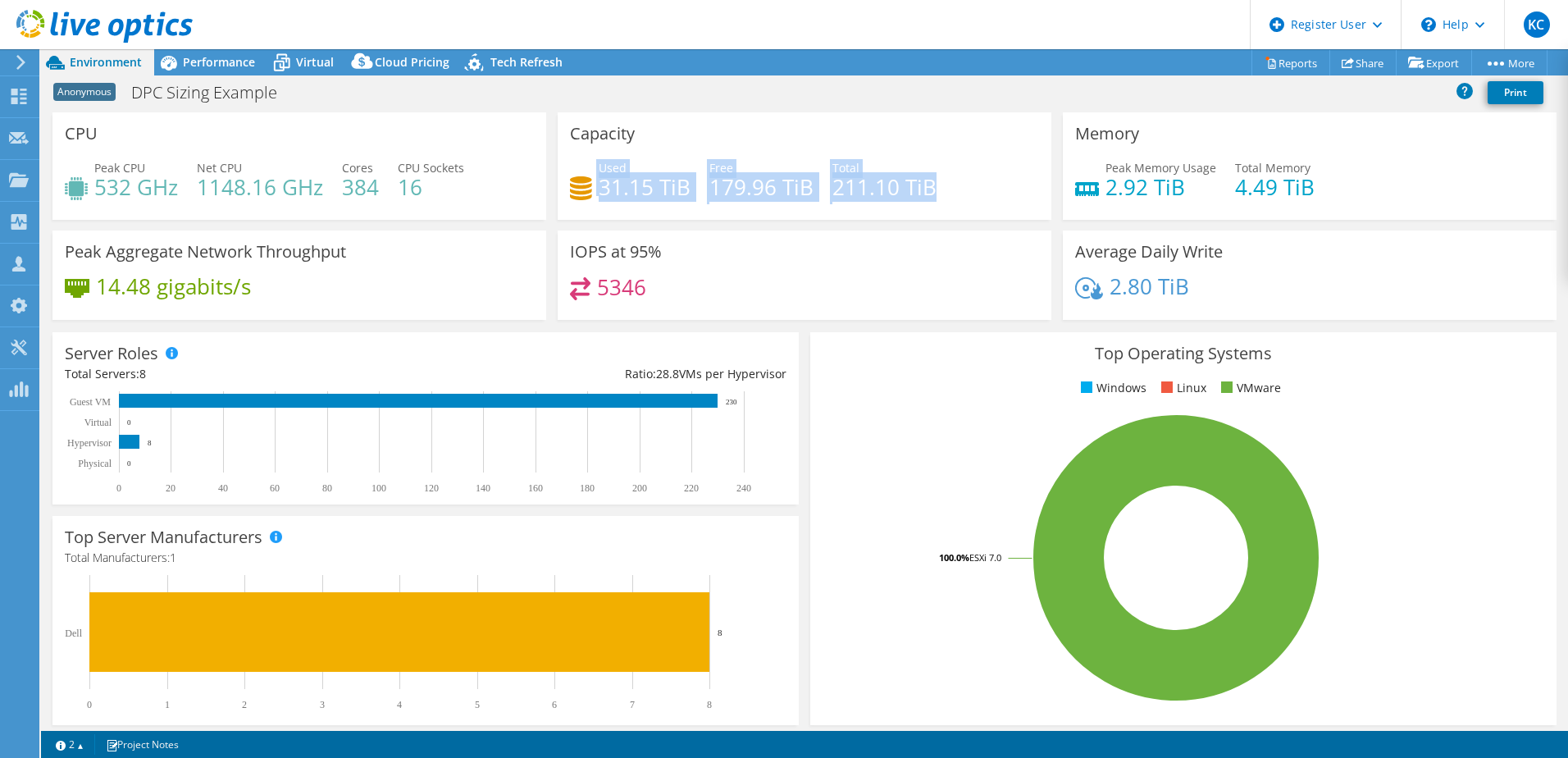
drag, startPoint x: 594, startPoint y: 190, endPoint x: 931, endPoint y: 196, distance: 337.1
click at [931, 196] on div "Used 31.15 TiB Free 179.96 TiB Total 211.10 TiB" at bounding box center [804, 185] width 469 height 53
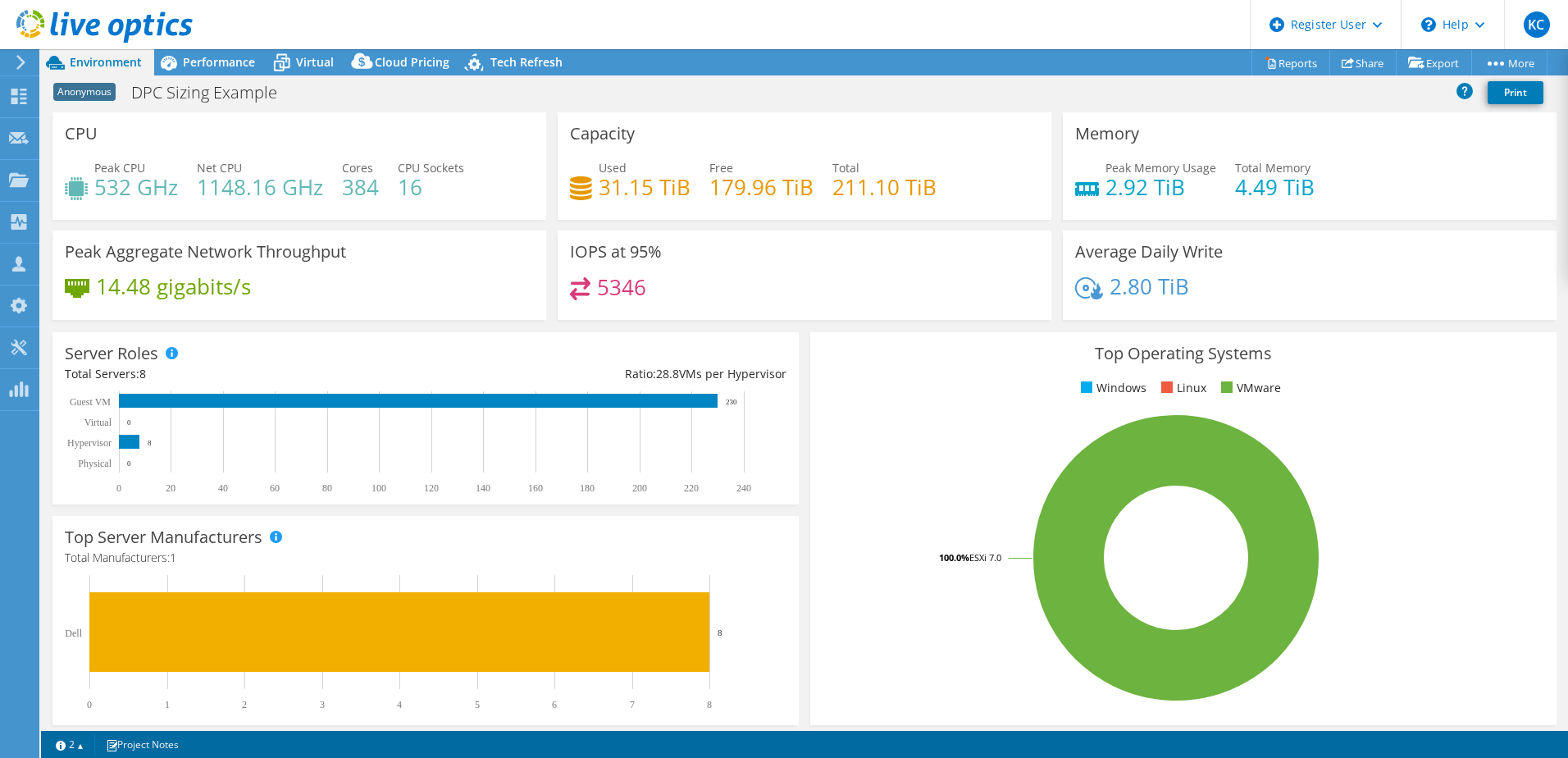
drag, startPoint x: 931, startPoint y: 196, endPoint x: 865, endPoint y: 143, distance: 84.6
click at [866, 143] on div "Capacity Used 31.15 TiB Free 179.96 TiB Total 211.10 TiB" at bounding box center [804, 165] width 494 height 107
drag, startPoint x: 685, startPoint y: 195, endPoint x: 587, endPoint y: 190, distance: 98.1
click at [587, 190] on div "Used 31.15 TiB" at bounding box center [630, 177] width 120 height 37
drag, startPoint x: 587, startPoint y: 190, endPoint x: 557, endPoint y: 125, distance: 71.6
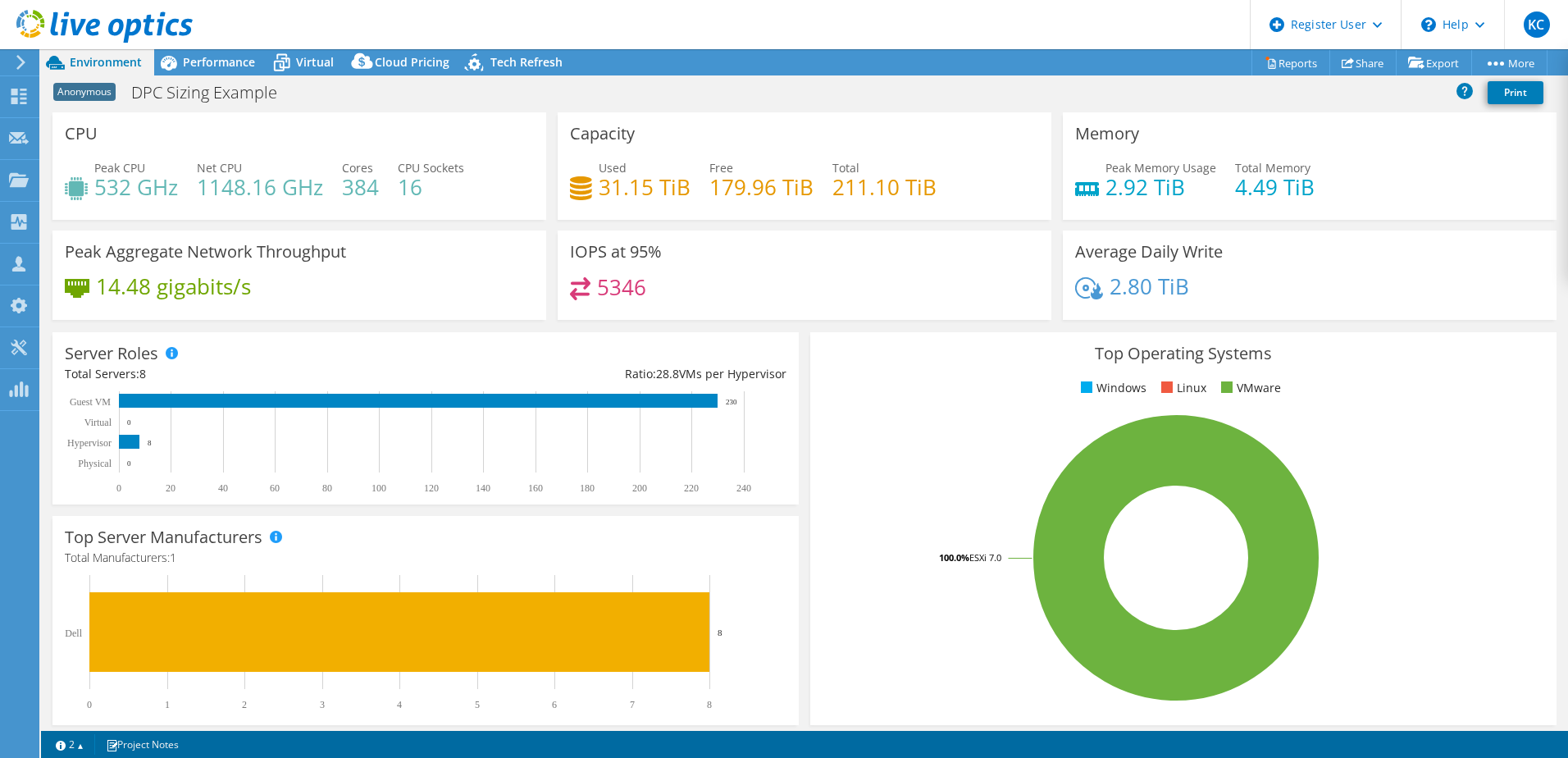
click at [558, 125] on div "Capacity Used 31.15 TiB Free 179.96 TiB Total 211.10 TiB" at bounding box center [804, 165] width 494 height 107
drag, startPoint x: 627, startPoint y: 166, endPoint x: 602, endPoint y: 165, distance: 25.0
click at [602, 165] on div "Used 31.15 TiB" at bounding box center [645, 177] width 92 height 37
drag, startPoint x: 602, startPoint y: 165, endPoint x: 547, endPoint y: 143, distance: 59.2
click at [552, 142] on div "Capacity Used 31.15 TiB Free 179.96 TiB Total 211.10 TiB" at bounding box center [804, 165] width 505 height 107
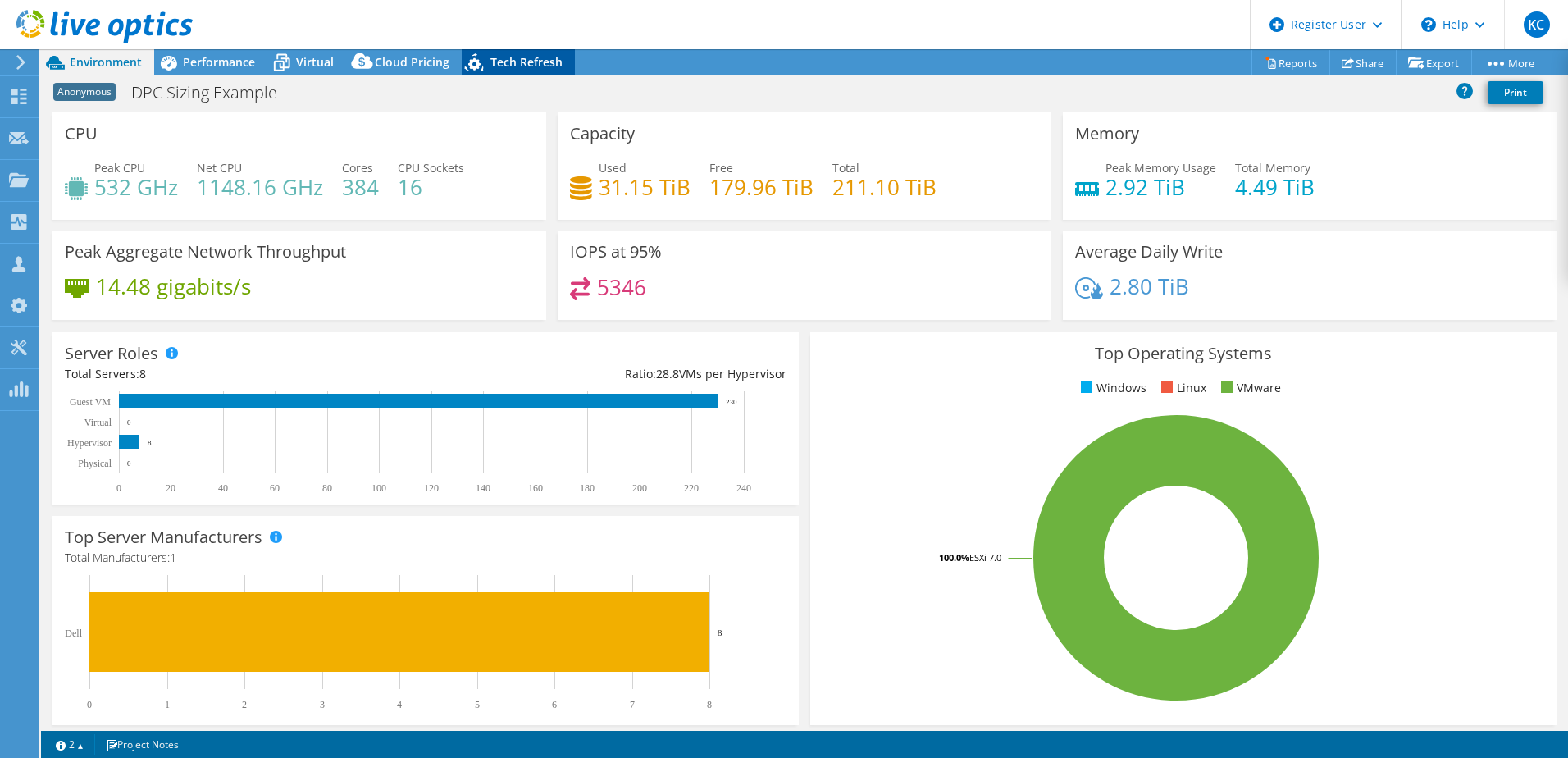
click at [518, 62] on span "Tech Refresh" at bounding box center [526, 62] width 72 height 16
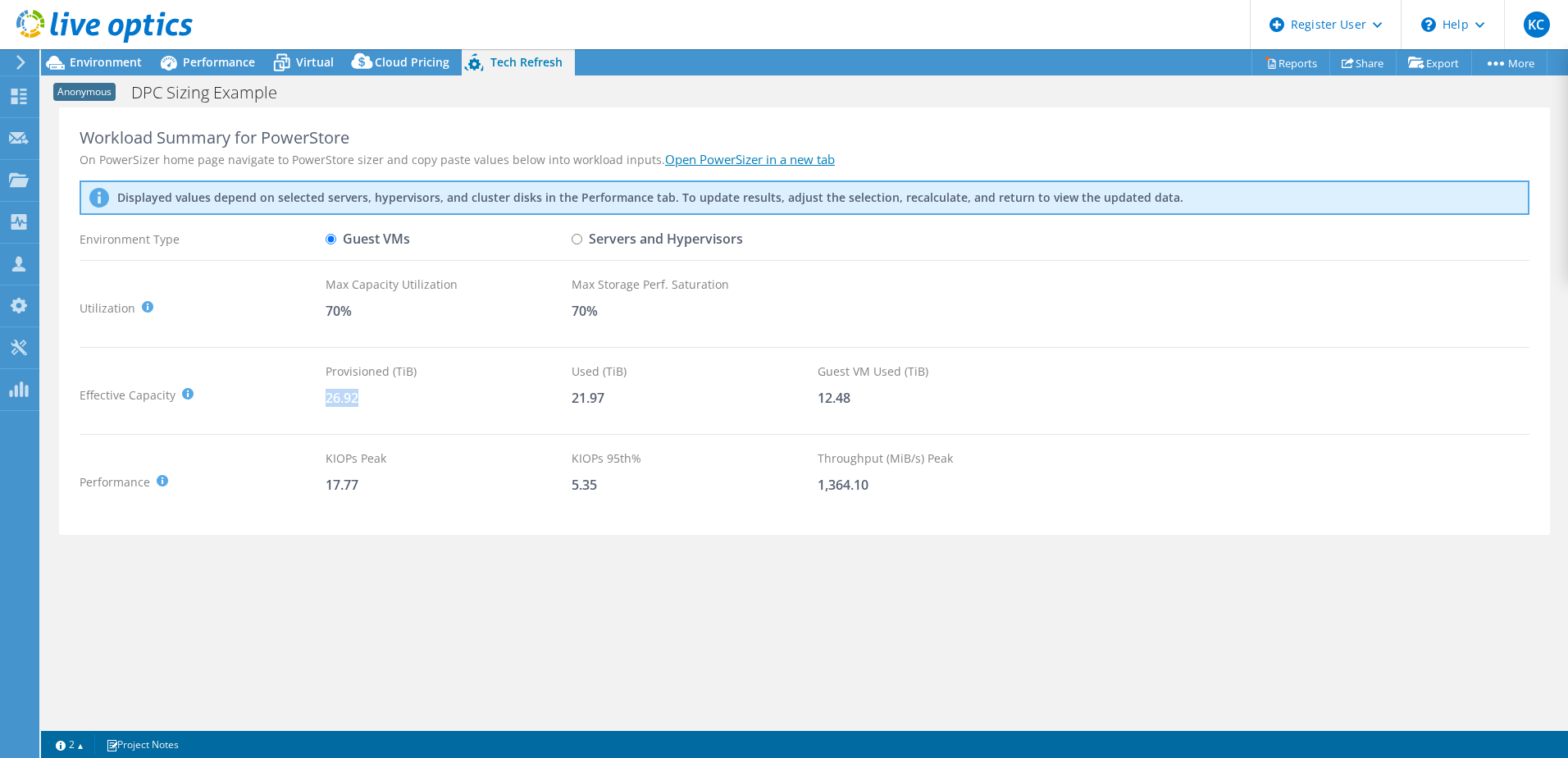
drag, startPoint x: 326, startPoint y: 401, endPoint x: 382, endPoint y: 398, distance: 56.1
click at [382, 398] on div "26.92" at bounding box center [449, 398] width 246 height 18
drag, startPoint x: 563, startPoint y: 402, endPoint x: 622, endPoint y: 400, distance: 59.0
click at [622, 400] on div "Effective Capacity Provisioned (TiB) : Total virtual disk size of all VMs on se…" at bounding box center [804, 395] width 1450 height 65
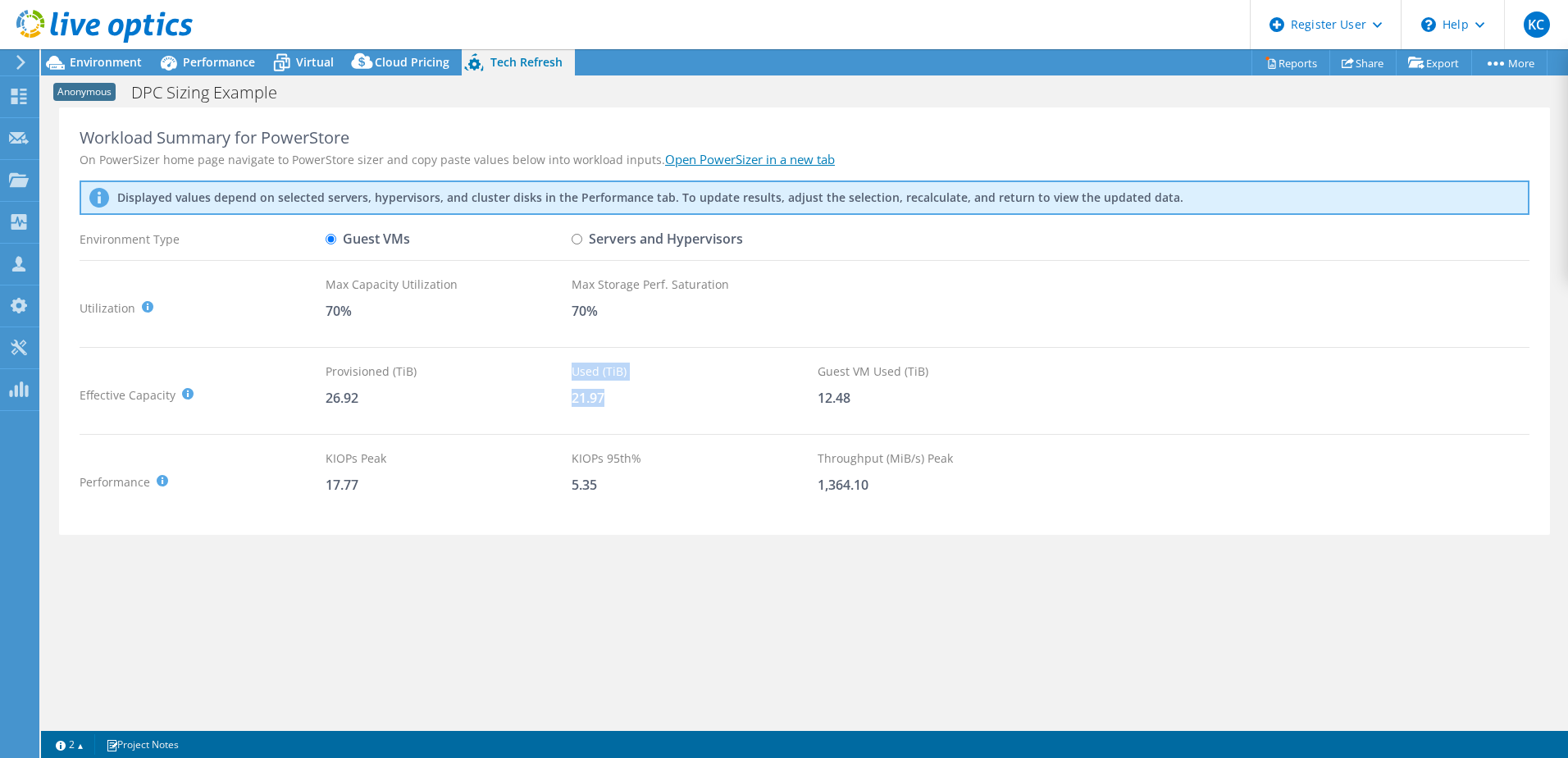
drag, startPoint x: 622, startPoint y: 400, endPoint x: 637, endPoint y: 400, distance: 15.0
click at [622, 400] on div "21.97" at bounding box center [695, 398] width 246 height 18
drag, startPoint x: 813, startPoint y: 401, endPoint x: 853, endPoint y: 397, distance: 40.2
click at [853, 397] on div "Effective Capacity Provisioned (TiB) : Total virtual disk size of all VMs on se…" at bounding box center [804, 395] width 1450 height 65
drag, startPoint x: 853, startPoint y: 397, endPoint x: 874, endPoint y: 396, distance: 21.0
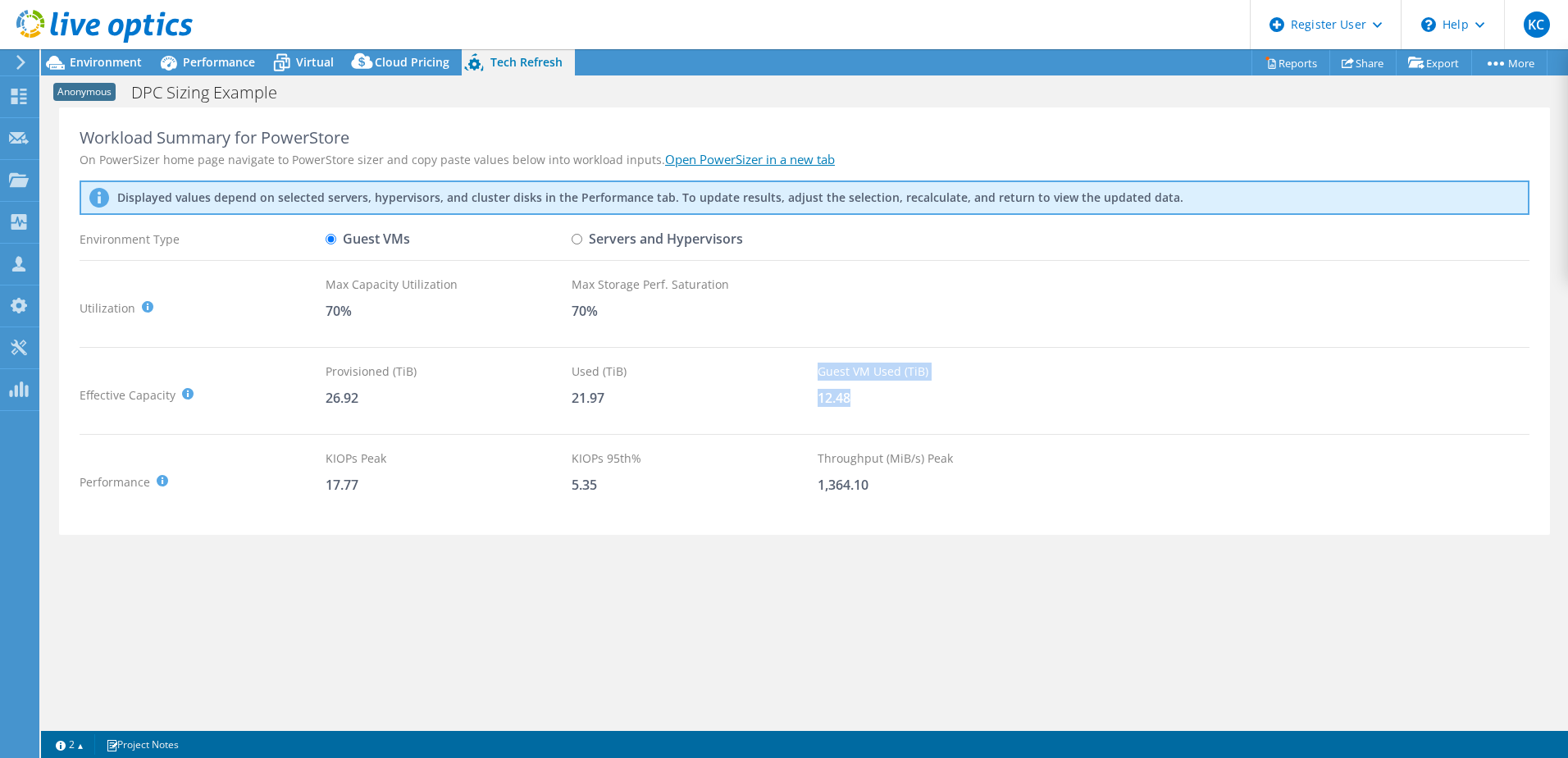
click at [872, 396] on div "12.48" at bounding box center [941, 398] width 246 height 18
drag, startPoint x: 833, startPoint y: 367, endPoint x: 923, endPoint y: 367, distance: 90.0
click at [923, 367] on div "Guest VM Used (TiB)" at bounding box center [941, 372] width 246 height 18
drag, startPoint x: 923, startPoint y: 367, endPoint x: 948, endPoint y: 374, distance: 26.0
click at [954, 374] on div "Guest VM Used (TiB)" at bounding box center [941, 372] width 246 height 18
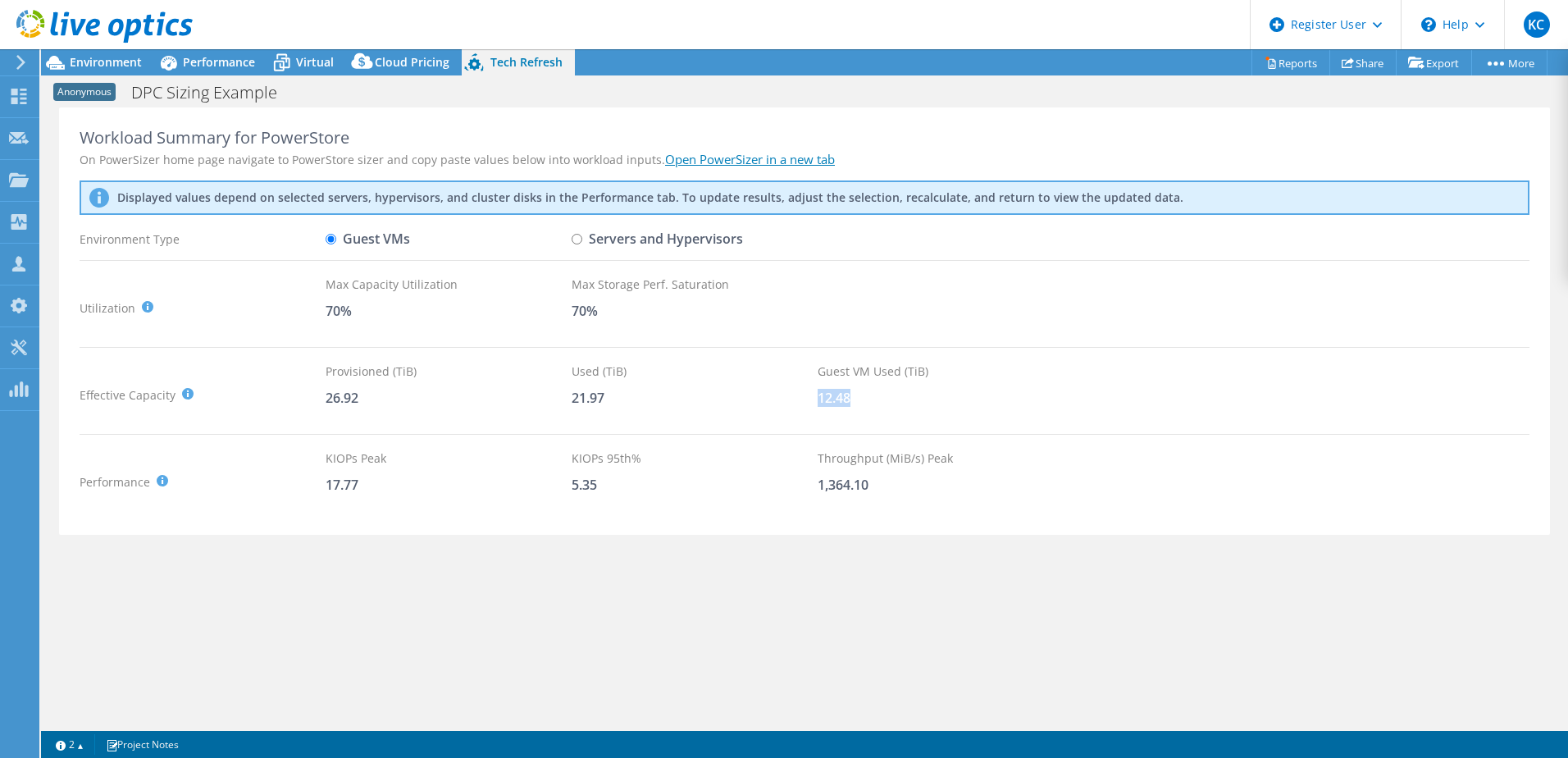
drag, startPoint x: 853, startPoint y: 391, endPoint x: 818, endPoint y: 396, distance: 35.4
click at [818, 396] on div "12.48" at bounding box center [941, 398] width 246 height 18
click at [629, 101] on div "Anonymous DPC Sizing Example Print" at bounding box center [804, 92] width 1527 height 31
click at [1291, 65] on link "Reports" at bounding box center [1290, 62] width 79 height 26
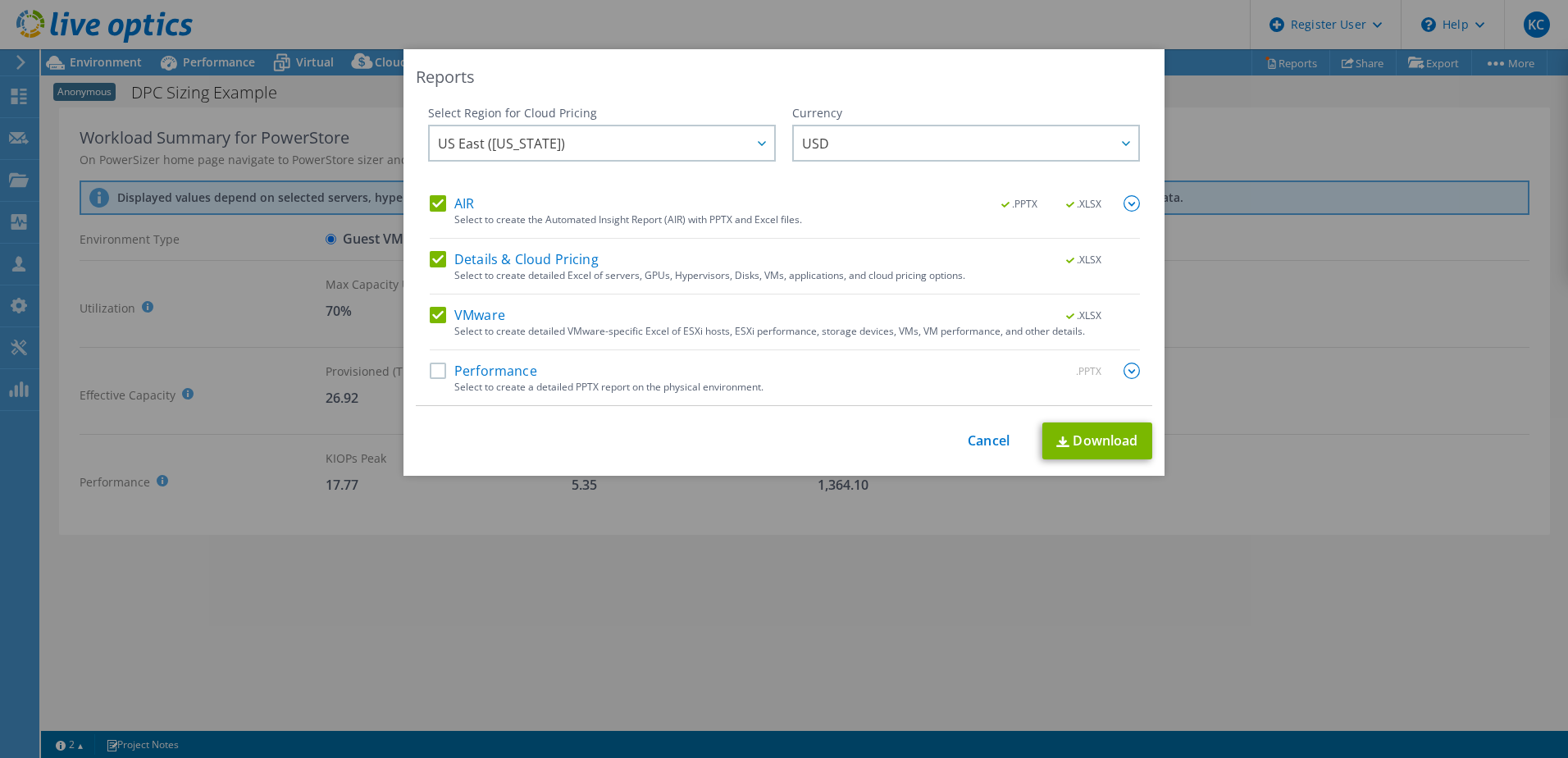
click at [437, 203] on label "AIR" at bounding box center [451, 204] width 44 height 17
click at [0, 0] on input "AIR" at bounding box center [0, 0] width 0 height 0
click at [436, 257] on label "Details & Cloud Pricing" at bounding box center [514, 259] width 169 height 17
click at [0, 0] on input "Details & Cloud Pricing" at bounding box center [0, 0] width 0 height 0
click at [1108, 438] on link "Download" at bounding box center [1098, 441] width 110 height 37
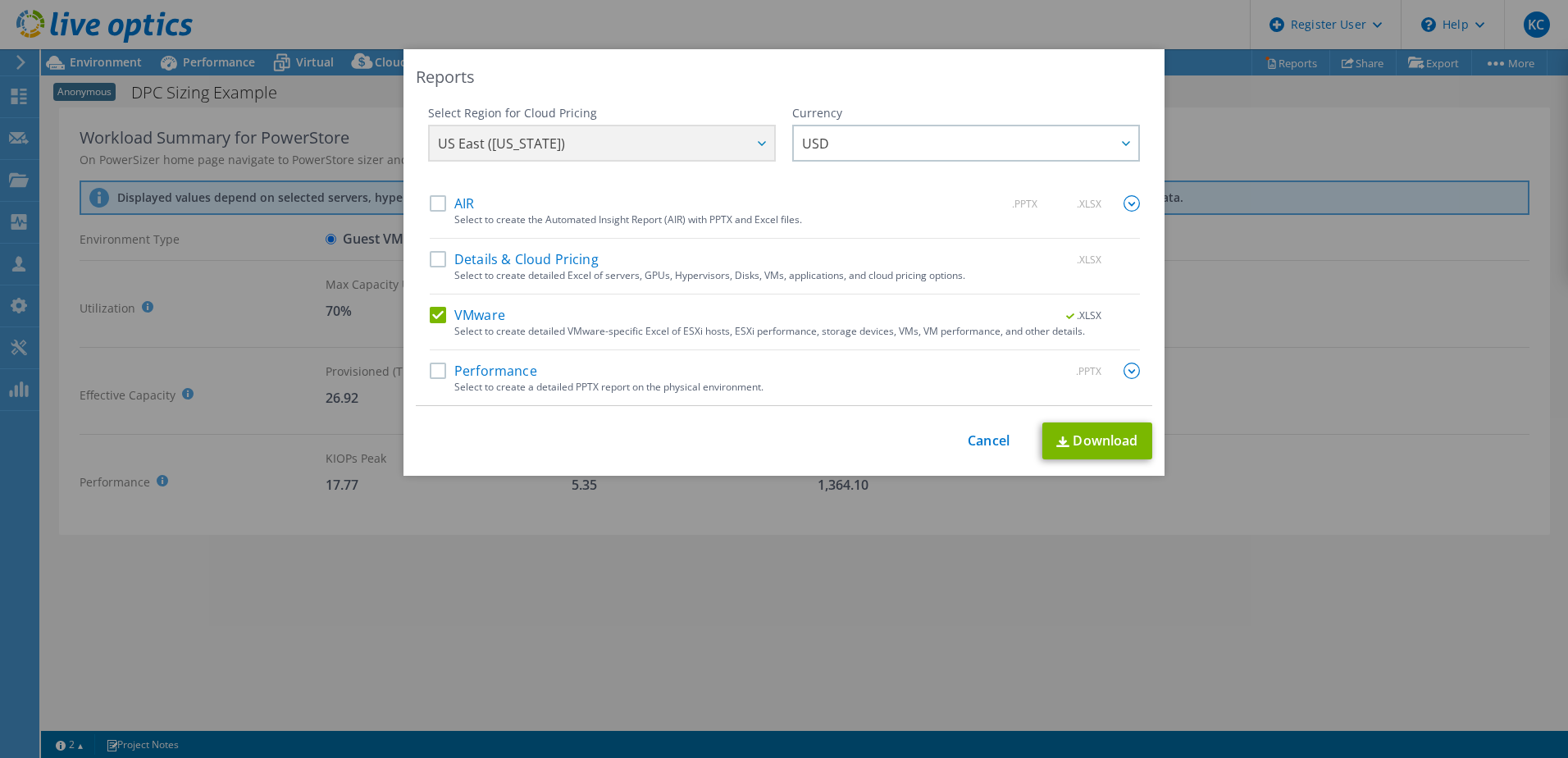
click at [320, 478] on div "Reports Select Region for Cloud Pricing Asia Pacific (Hong Kong) Asia Pacific (…" at bounding box center [784, 379] width 1568 height 660
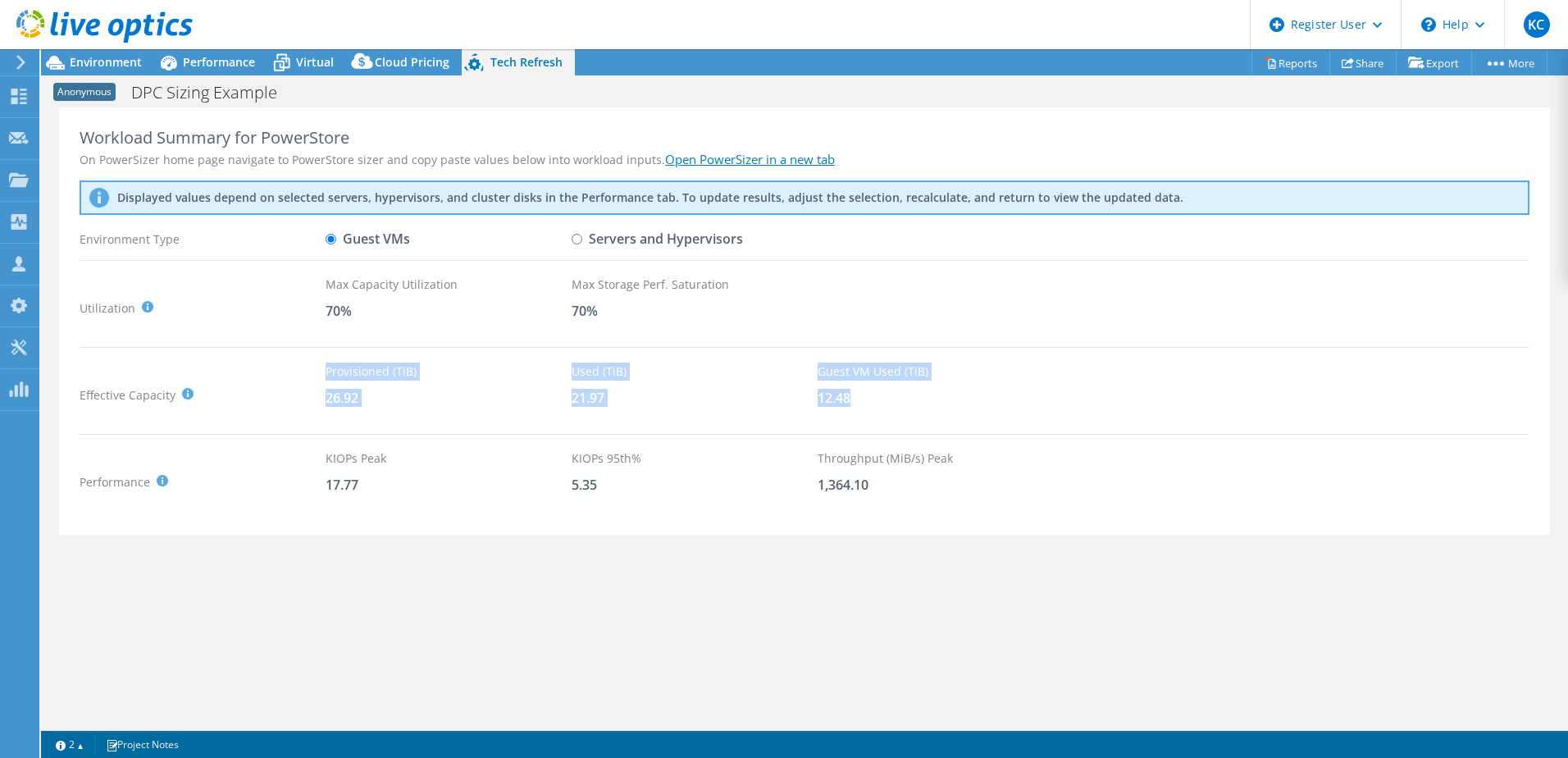
drag, startPoint x: 324, startPoint y: 397, endPoint x: 927, endPoint y: 393, distance: 603.0
click at [927, 393] on div "Effective Capacity Provisioned (TiB) : Total virtual disk size of all VMs on se…" at bounding box center [804, 395] width 1450 height 65
click at [927, 393] on div "12.48" at bounding box center [941, 398] width 246 height 18
drag, startPoint x: 1364, startPoint y: 541, endPoint x: 1240, endPoint y: 348, distance: 229.4
click at [1363, 541] on div "Workload Summary for PowerStore On PowerSizer home page navigate to PowerStore …" at bounding box center [804, 416] width 1527 height 618
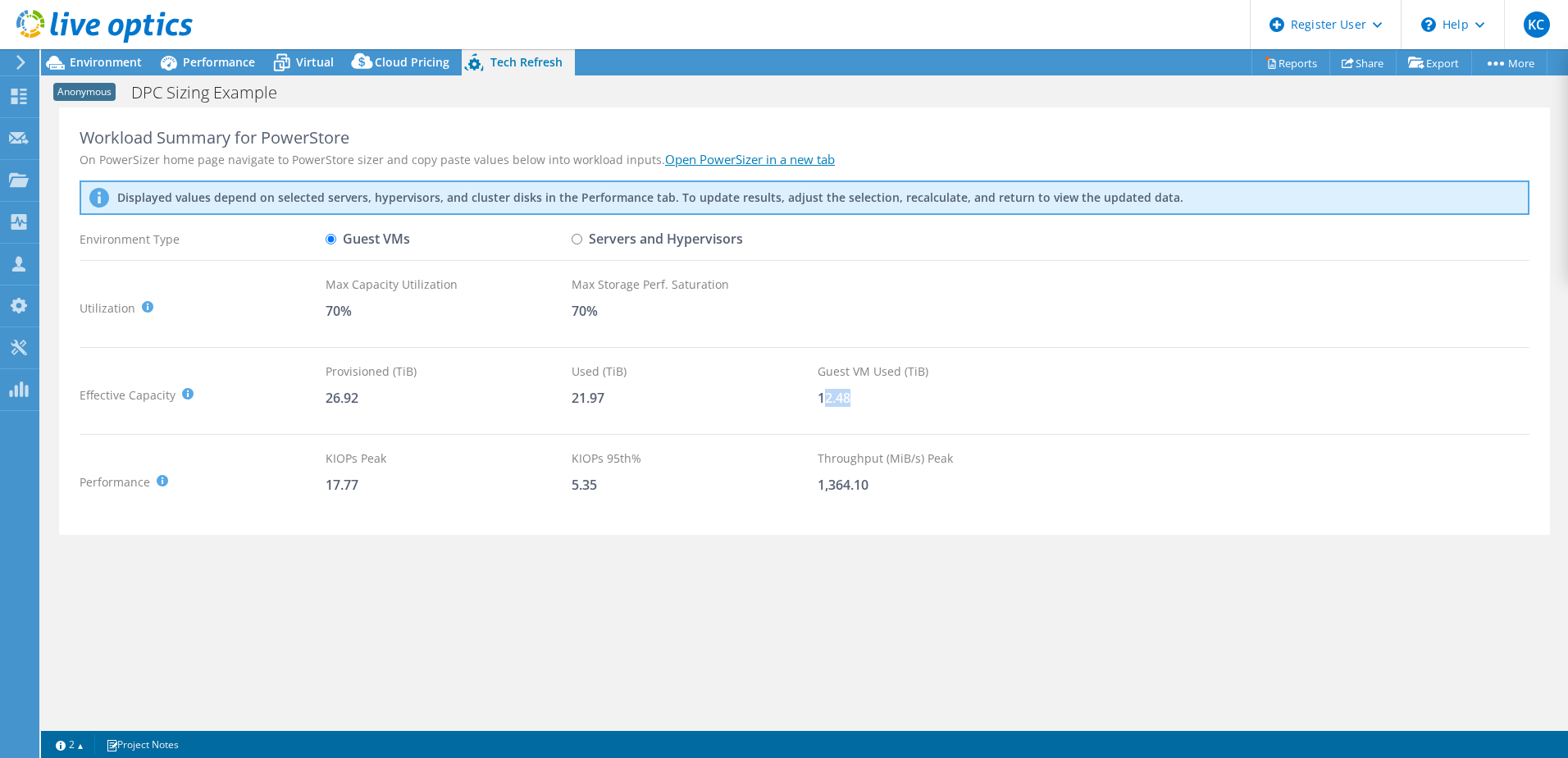
drag, startPoint x: 853, startPoint y: 398, endPoint x: 827, endPoint y: 406, distance: 27.2
click at [827, 406] on div "12.48" at bounding box center [941, 398] width 246 height 18
drag, startPoint x: 827, startPoint y: 406, endPoint x: 895, endPoint y: 430, distance: 72.1
click at [905, 435] on div "Workload Summary for PowerStore On PowerSizer home page navigate to PowerStore …" at bounding box center [804, 321] width 1492 height 428
drag, startPoint x: 424, startPoint y: 371, endPoint x: 317, endPoint y: 367, distance: 107.1
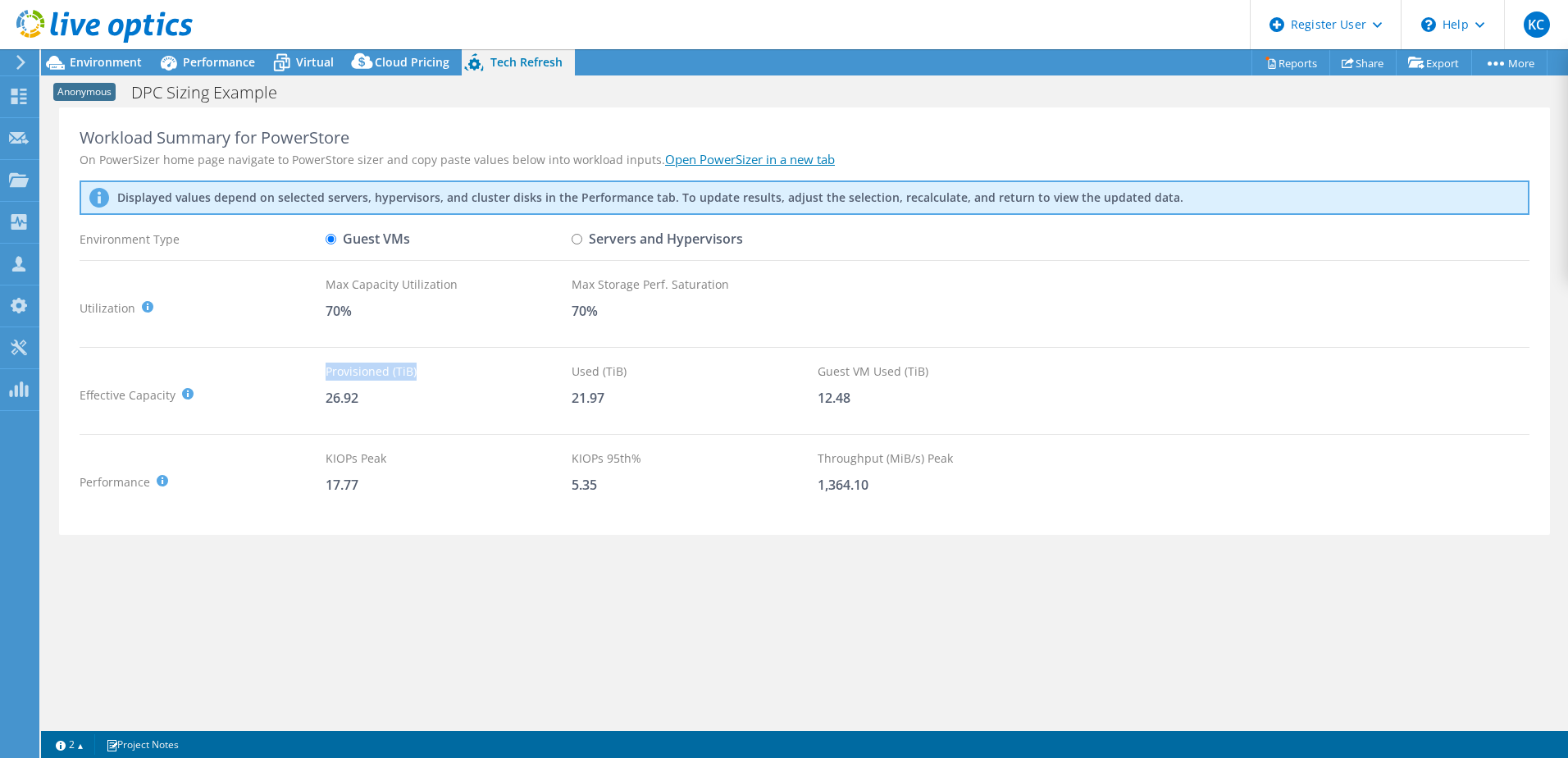
click at [317, 367] on div "Effective Capacity Provisioned (TiB) : Total virtual disk size of all VMs on se…" at bounding box center [804, 395] width 1450 height 65
drag, startPoint x: 317, startPoint y: 367, endPoint x: 295, endPoint y: 352, distance: 26.6
click at [295, 352] on div "Workload Summary for PowerStore On PowerSizer home page navigate to PowerStore …" at bounding box center [804, 321] width 1492 height 428
drag, startPoint x: 617, startPoint y: 402, endPoint x: 567, endPoint y: 404, distance: 50.0
click at [567, 404] on div "Effective Capacity Provisioned (TiB) : Total virtual disk size of all VMs on se…" at bounding box center [804, 395] width 1450 height 65
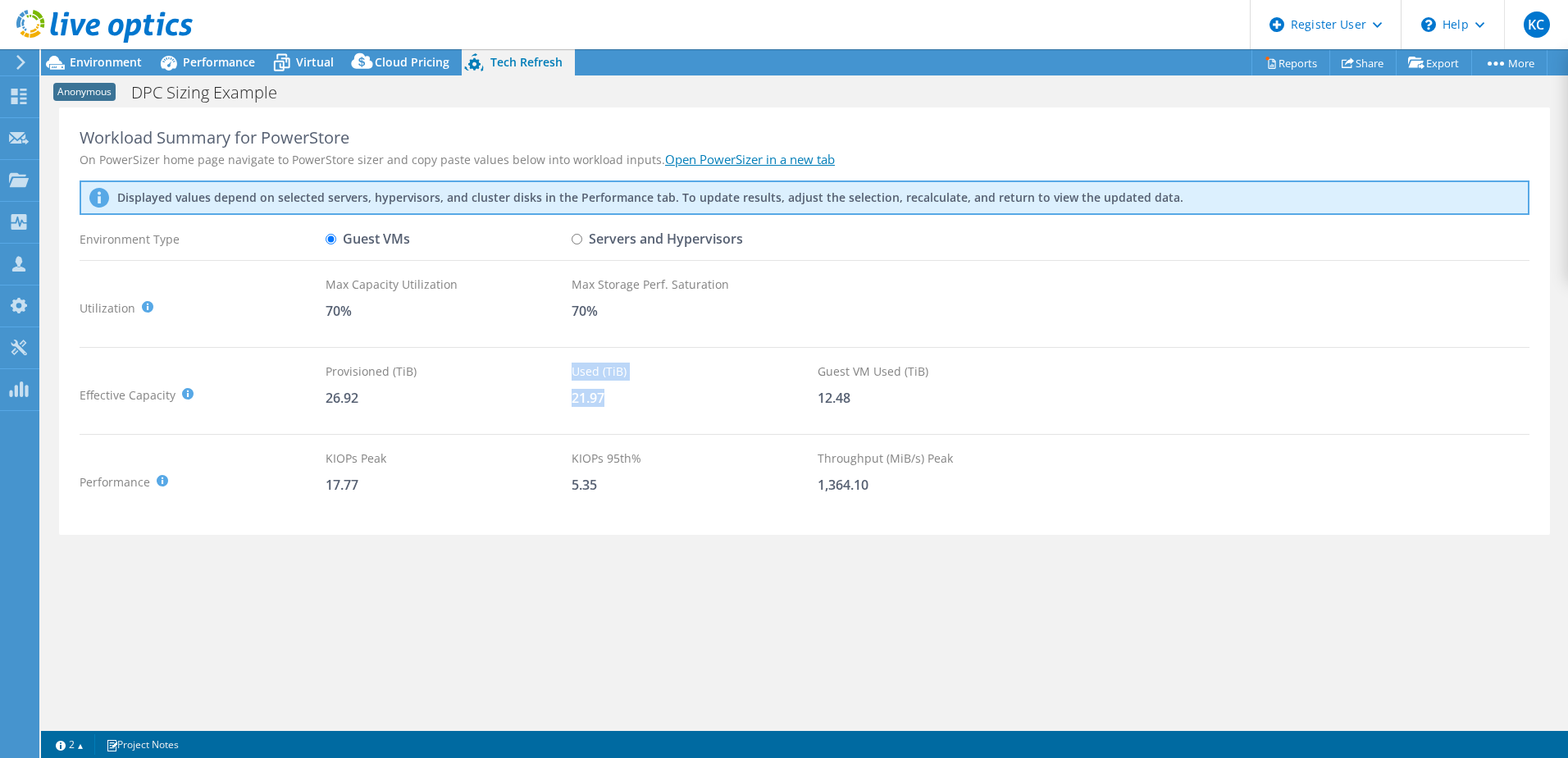
drag, startPoint x: 567, startPoint y: 404, endPoint x: 530, endPoint y: 382, distance: 43.0
click at [530, 382] on div "Provisioned (TiB) 26.92" at bounding box center [449, 395] width 246 height 65
click at [199, 66] on span "Performance" at bounding box center [219, 62] width 72 height 16
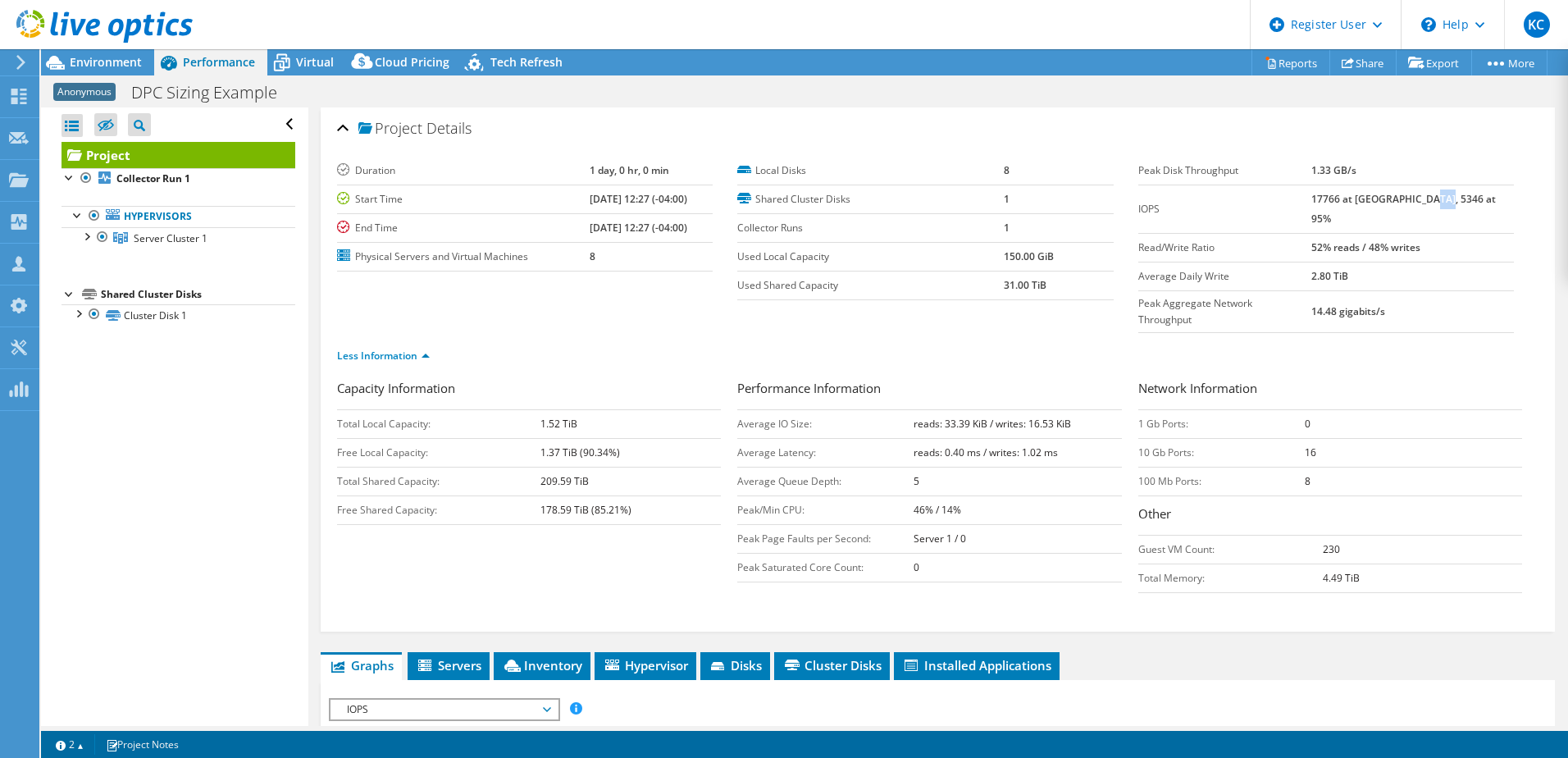
drag, startPoint x: 1456, startPoint y: 199, endPoint x: 1475, endPoint y: 197, distance: 19.1
click at [1475, 197] on td "17766 at [GEOGRAPHIC_DATA], 5346 at 95%" at bounding box center [1413, 209] width 203 height 48
drag, startPoint x: 1475, startPoint y: 197, endPoint x: 1449, endPoint y: 158, distance: 46.9
click at [1449, 158] on td "1.33 GB/s" at bounding box center [1413, 171] width 203 height 29
drag, startPoint x: 1458, startPoint y: 203, endPoint x: 1477, endPoint y: 199, distance: 19.4
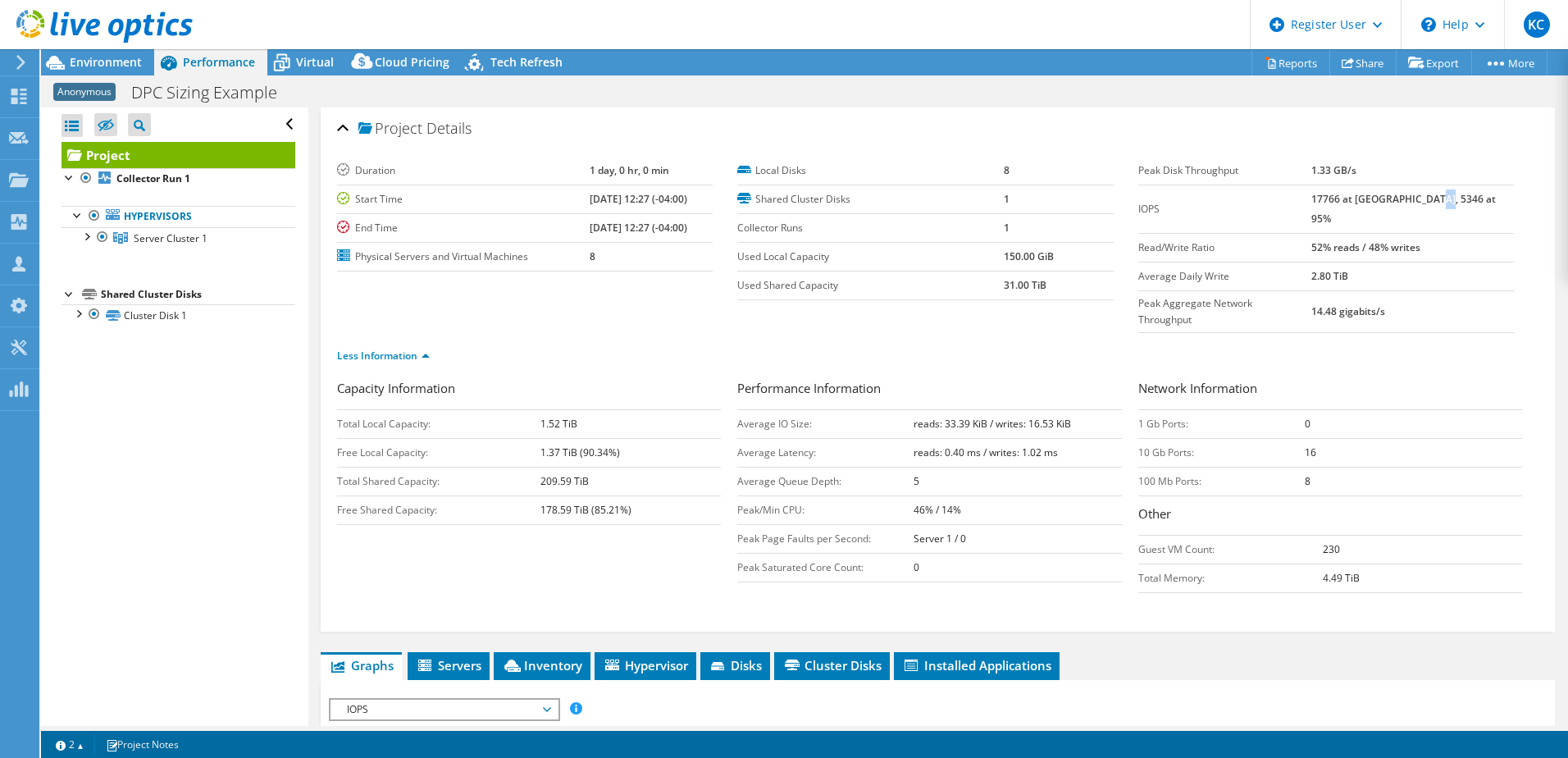
click at [1477, 199] on td "17766 at [GEOGRAPHIC_DATA], 5346 at 95%" at bounding box center [1413, 209] width 203 height 48
drag, startPoint x: 1477, startPoint y: 199, endPoint x: 1438, endPoint y: 184, distance: 41.8
click at [1434, 175] on td "1.33 GB/s" at bounding box center [1413, 171] width 203 height 29
drag, startPoint x: 1457, startPoint y: 200, endPoint x: 1476, endPoint y: 196, distance: 19.4
click at [1476, 196] on td "17766 at [GEOGRAPHIC_DATA], 5346 at 95%" at bounding box center [1413, 209] width 203 height 48
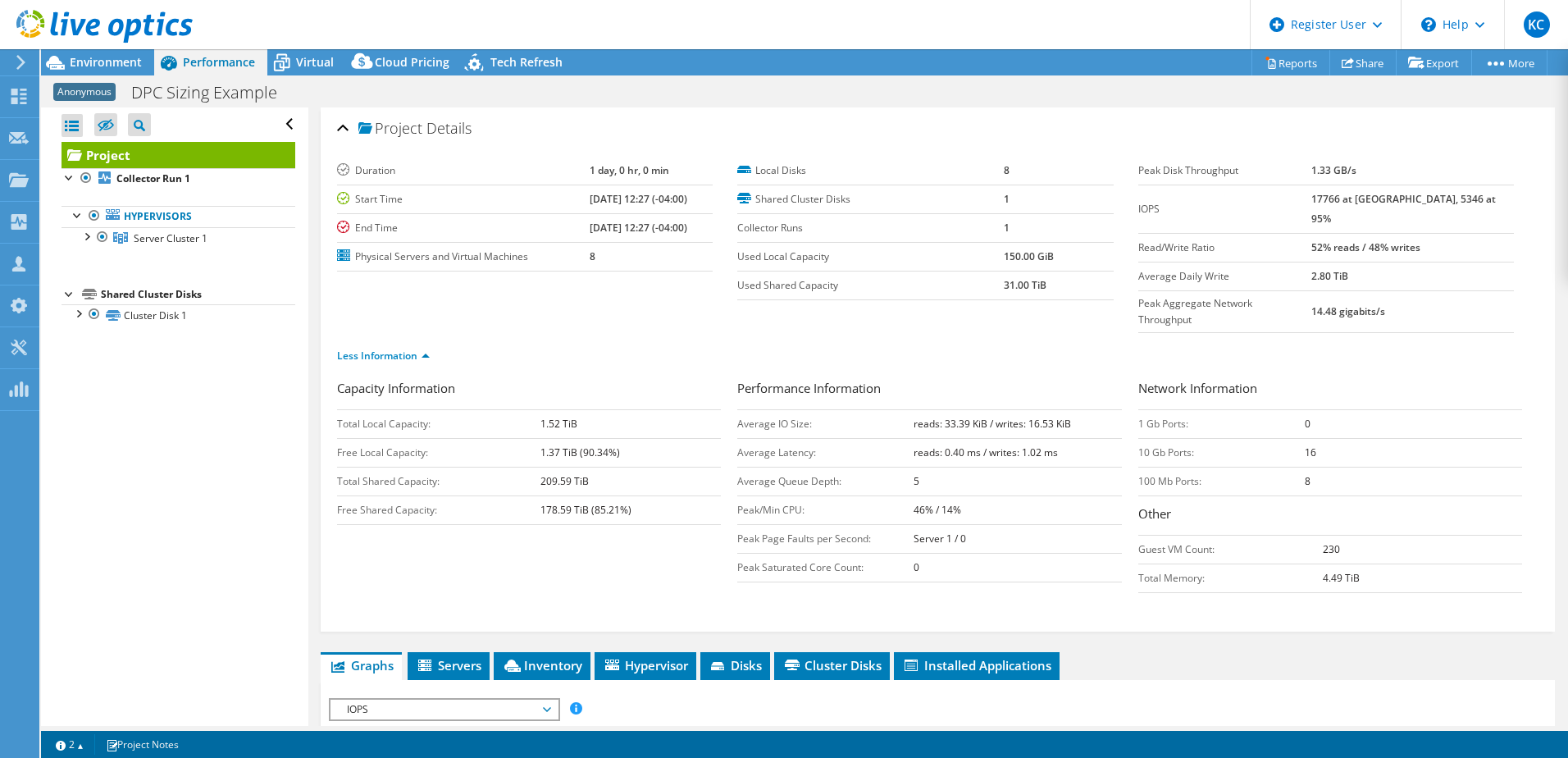
drag, startPoint x: 1476, startPoint y: 196, endPoint x: 1394, endPoint y: 162, distance: 88.8
click at [1394, 162] on td "1.33 GB/s" at bounding box center [1413, 171] width 203 height 29
drag, startPoint x: 1344, startPoint y: 204, endPoint x: 1375, endPoint y: 200, distance: 31.3
click at [1375, 200] on tr "IOPS 17766 at Peak, 5346 at 95%" at bounding box center [1326, 209] width 376 height 48
click at [1177, 262] on td "Average Daily Write" at bounding box center [1225, 276] width 173 height 29
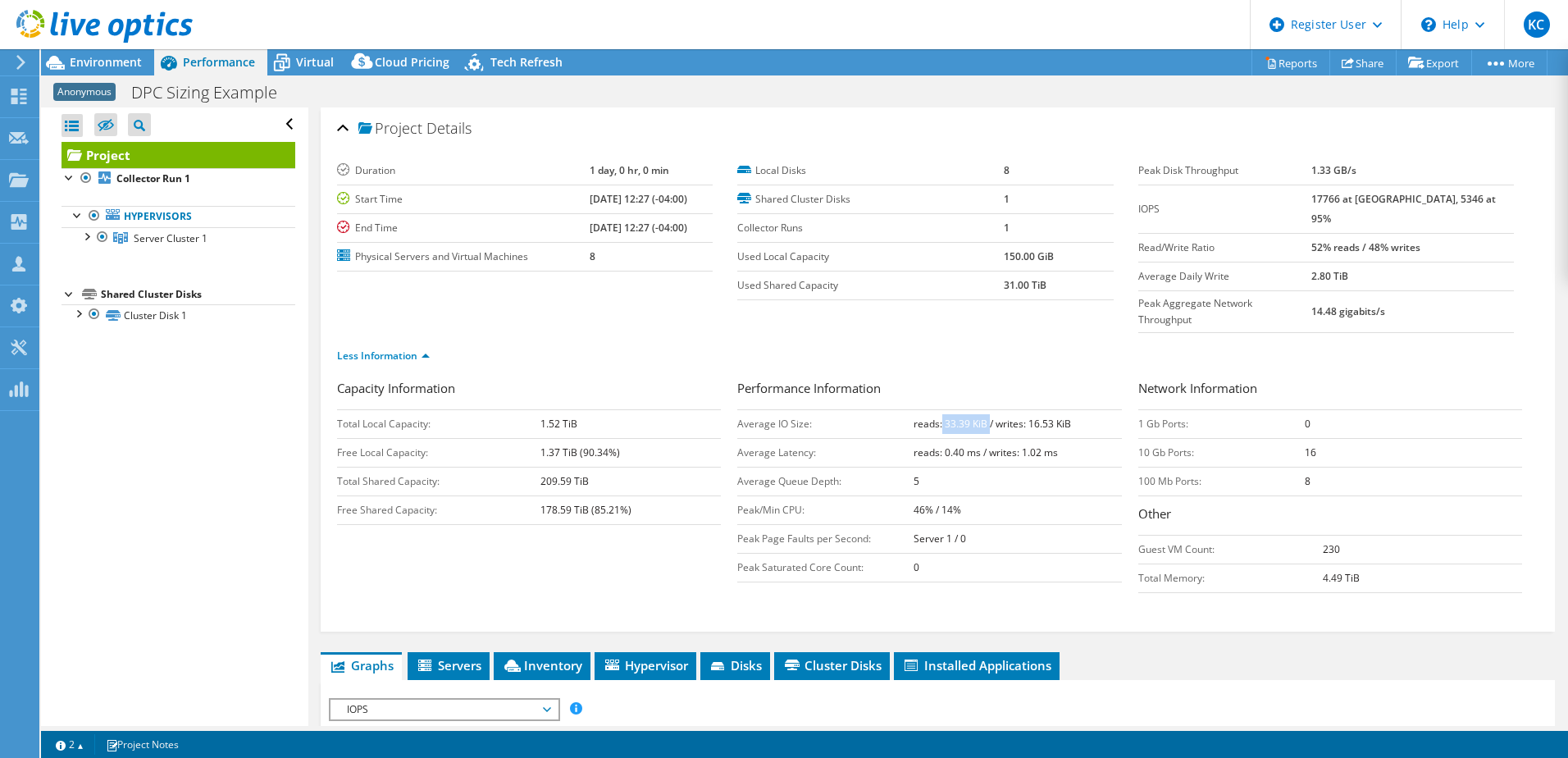
drag, startPoint x: 936, startPoint y: 391, endPoint x: 985, endPoint y: 394, distance: 49.1
click at [985, 416] on b "reads: 33.39 KiB / writes: 16.53 KiB" at bounding box center [993, 423] width 158 height 14
drag, startPoint x: 985, startPoint y: 394, endPoint x: 898, endPoint y: 386, distance: 87.4
click at [898, 410] on td "Average IO Size:" at bounding box center [825, 424] width 176 height 29
drag, startPoint x: 1069, startPoint y: 392, endPoint x: 1011, endPoint y: 392, distance: 58.0
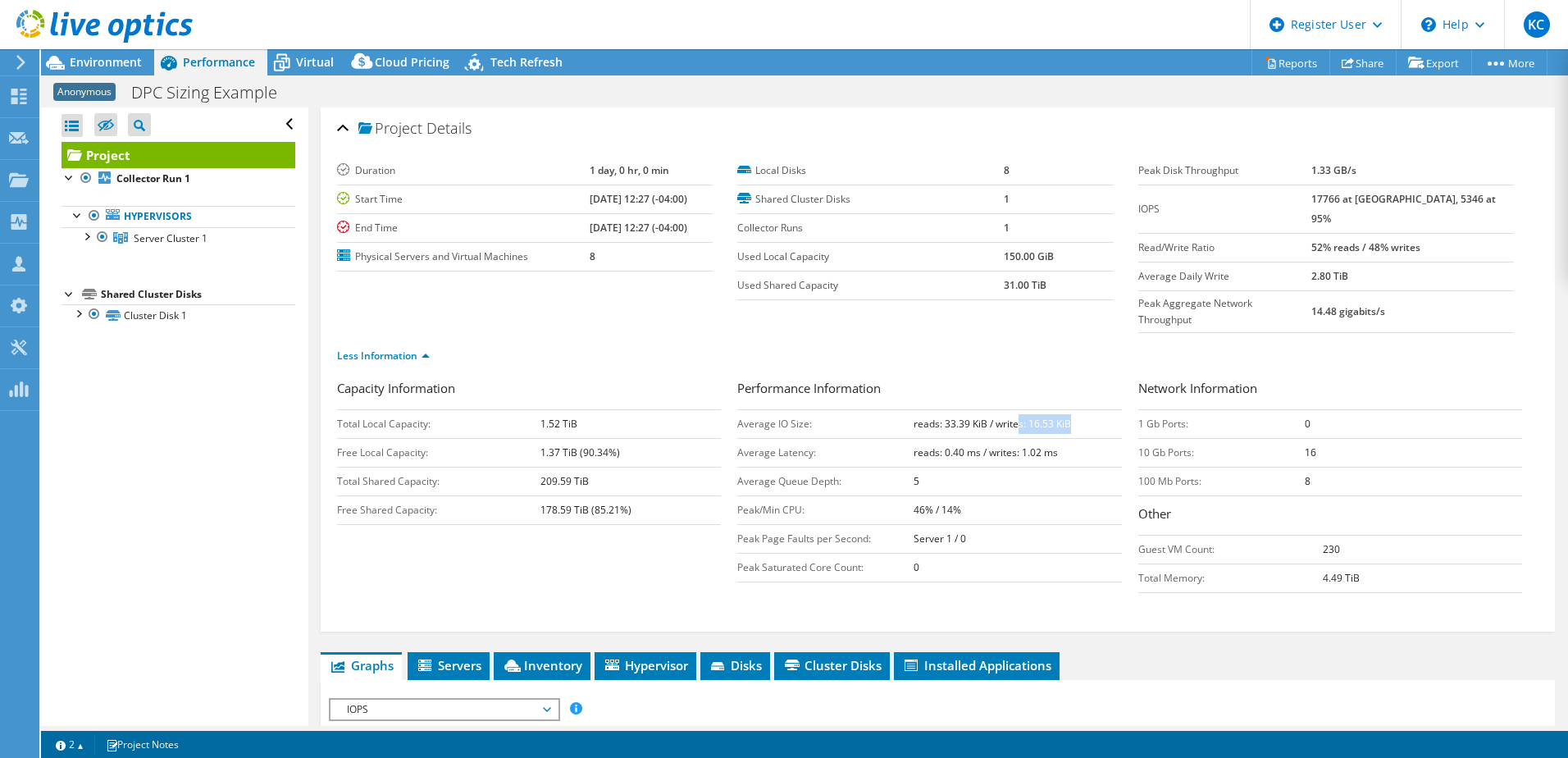
click at [1011, 410] on td "reads: 33.39 KiB / writes: 16.53 KiB" at bounding box center [1018, 424] width 208 height 29
click at [603, 379] on div "Capacity Information Total Local Capacity: 1.52 TiB Free Local Capacity: 1.37 T…" at bounding box center [538, 452] width 401 height 146
click at [87, 234] on div at bounding box center [86, 235] width 17 height 17
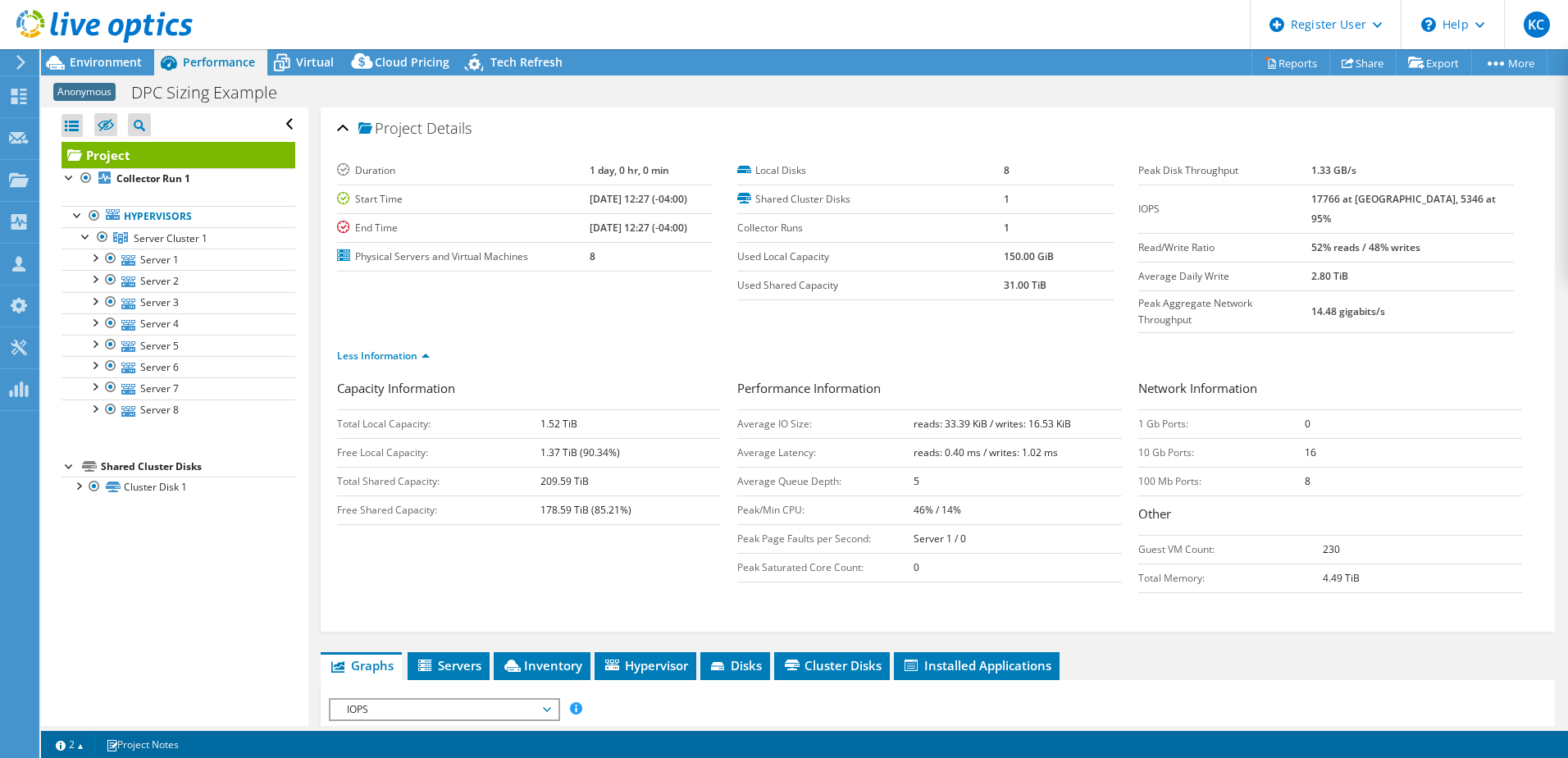
click at [573, 333] on div "Less Information" at bounding box center [938, 356] width 1202 height 46
click at [621, 140] on div "Project Details" at bounding box center [938, 129] width 1202 height 35
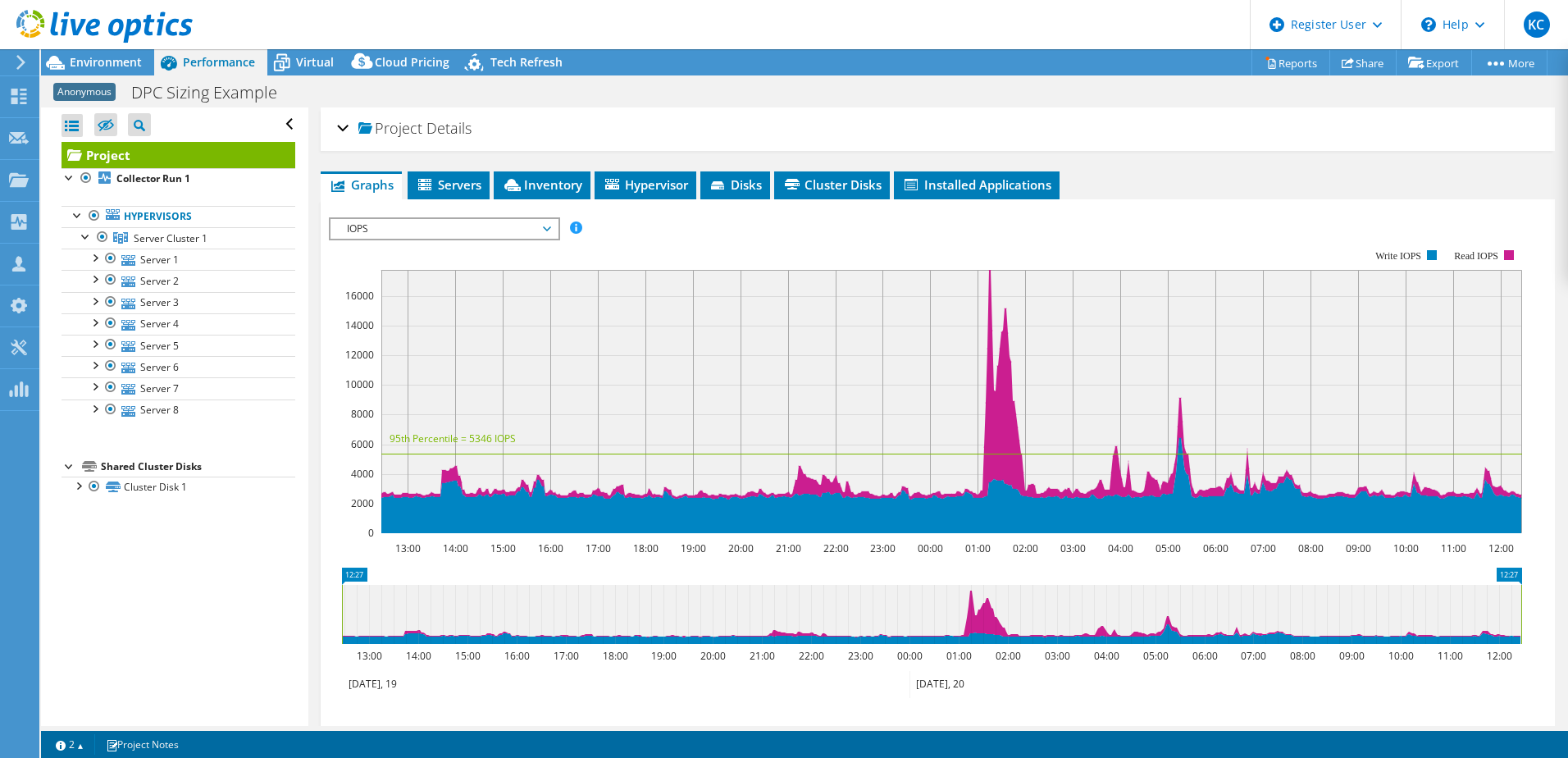
click at [602, 127] on div "Project Details" at bounding box center [938, 129] width 1202 height 35
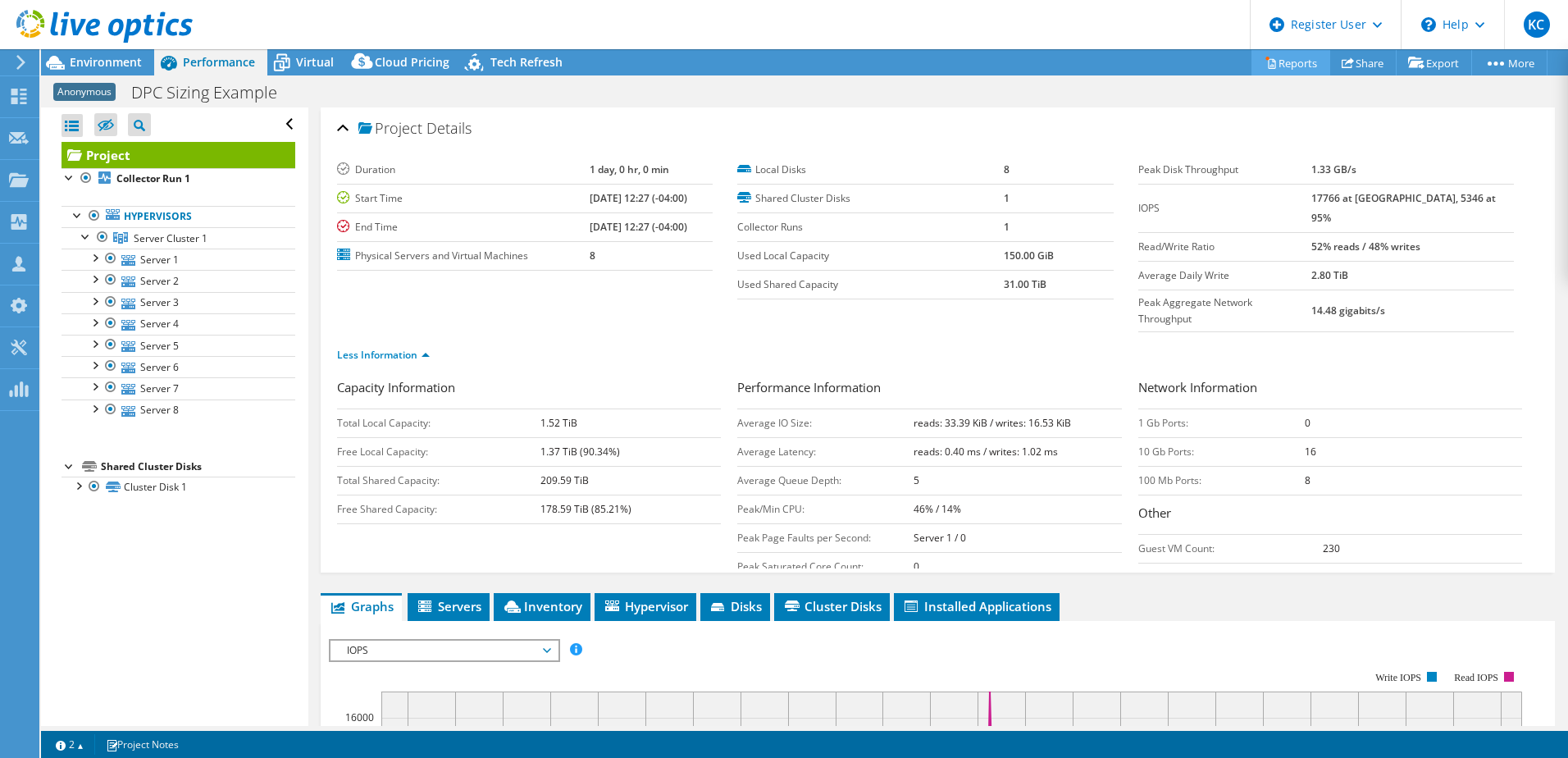
click at [1305, 59] on link "Reports" at bounding box center [1290, 62] width 79 height 26
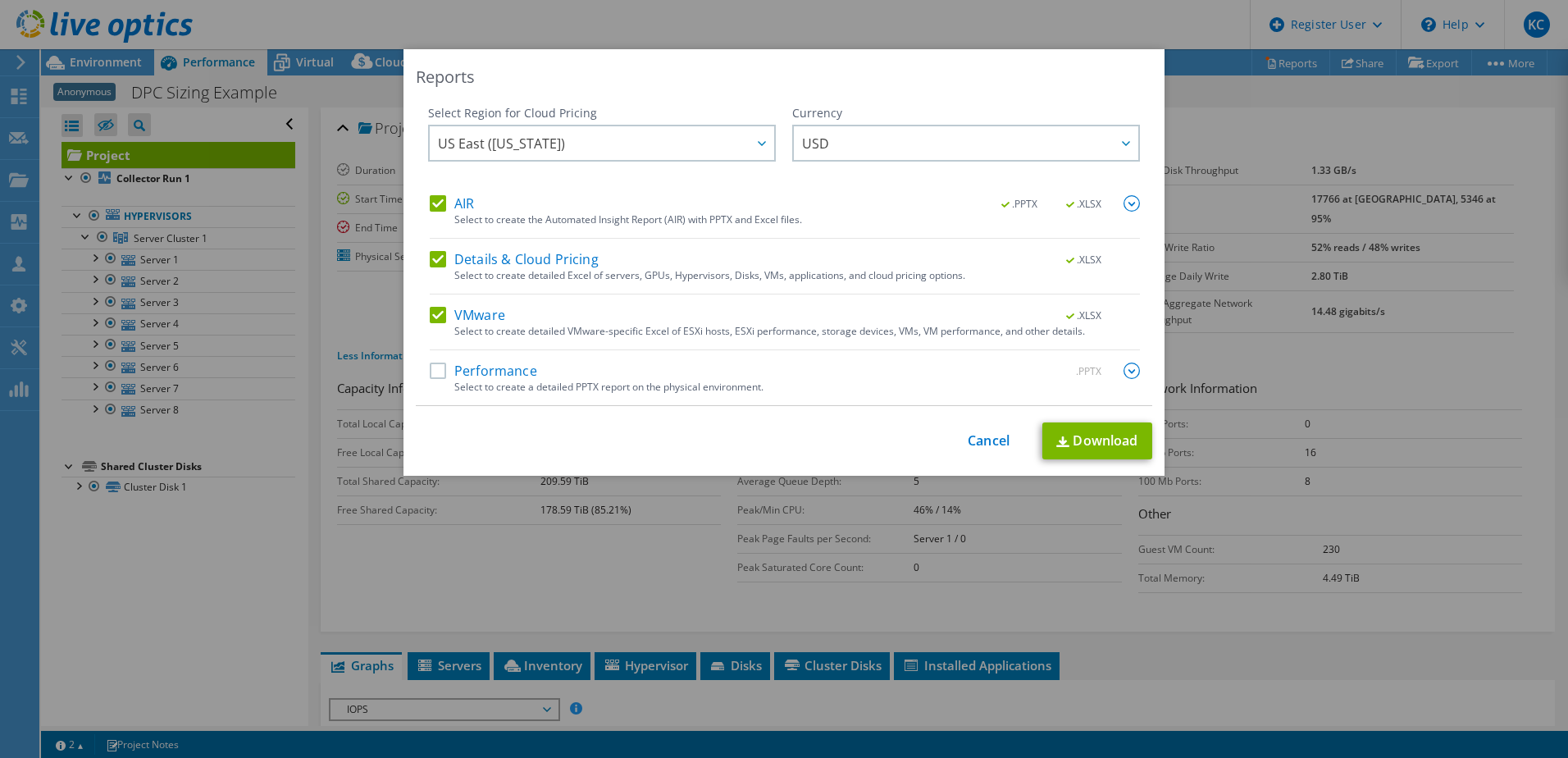
click at [437, 261] on label "Details & Cloud Pricing" at bounding box center [514, 259] width 169 height 17
click at [0, 0] on input "Details & Cloud Pricing" at bounding box center [0, 0] width 0 height 0
click at [438, 319] on label "VMware" at bounding box center [467, 315] width 76 height 17
click at [0, 0] on input "VMware" at bounding box center [0, 0] width 0 height 0
click at [1074, 424] on link "Download" at bounding box center [1098, 441] width 110 height 37
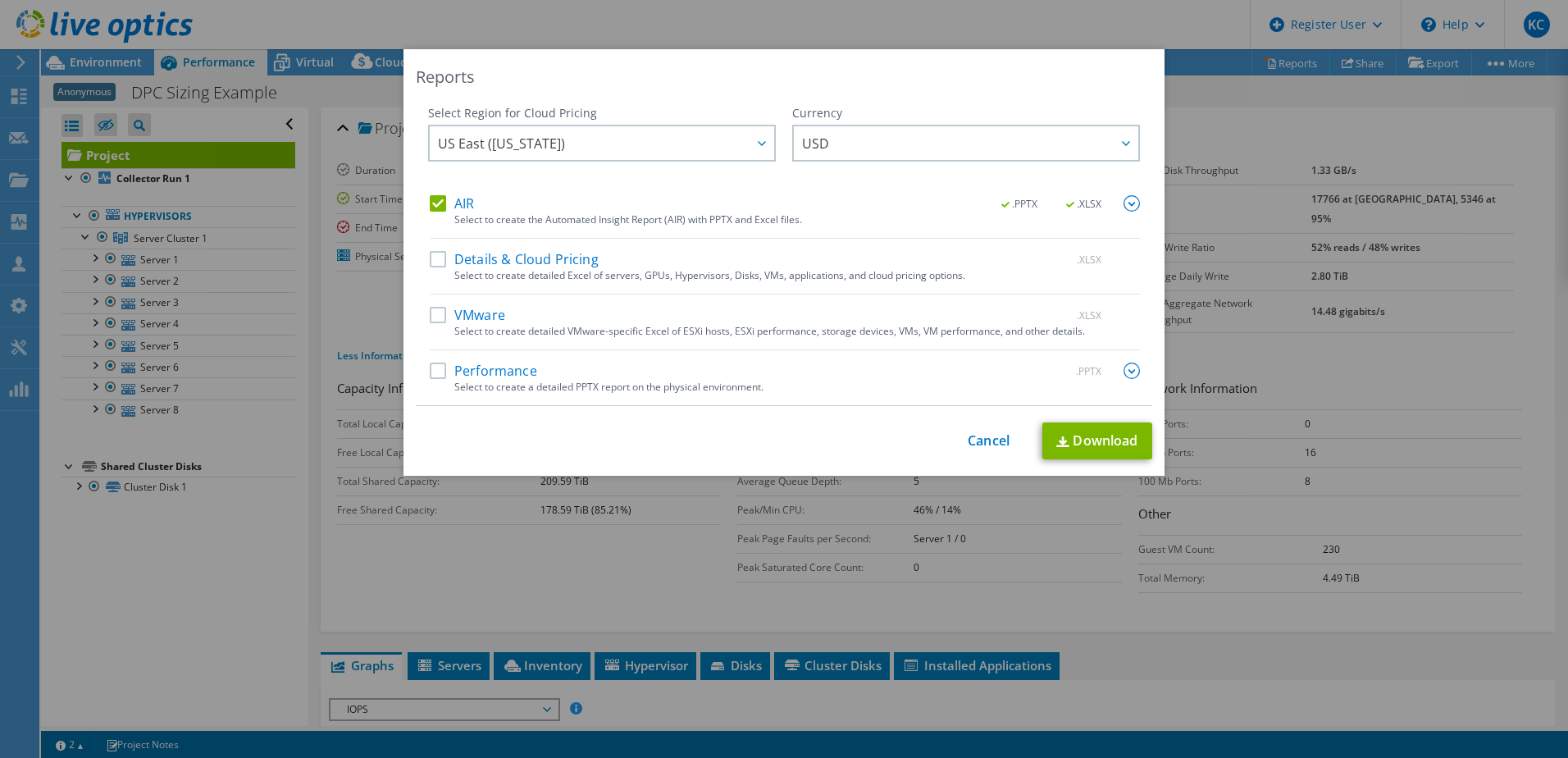
click at [943, 106] on div "Currency" at bounding box center [966, 113] width 348 height 17
click at [969, 449] on link "Cancel" at bounding box center [989, 441] width 42 height 16
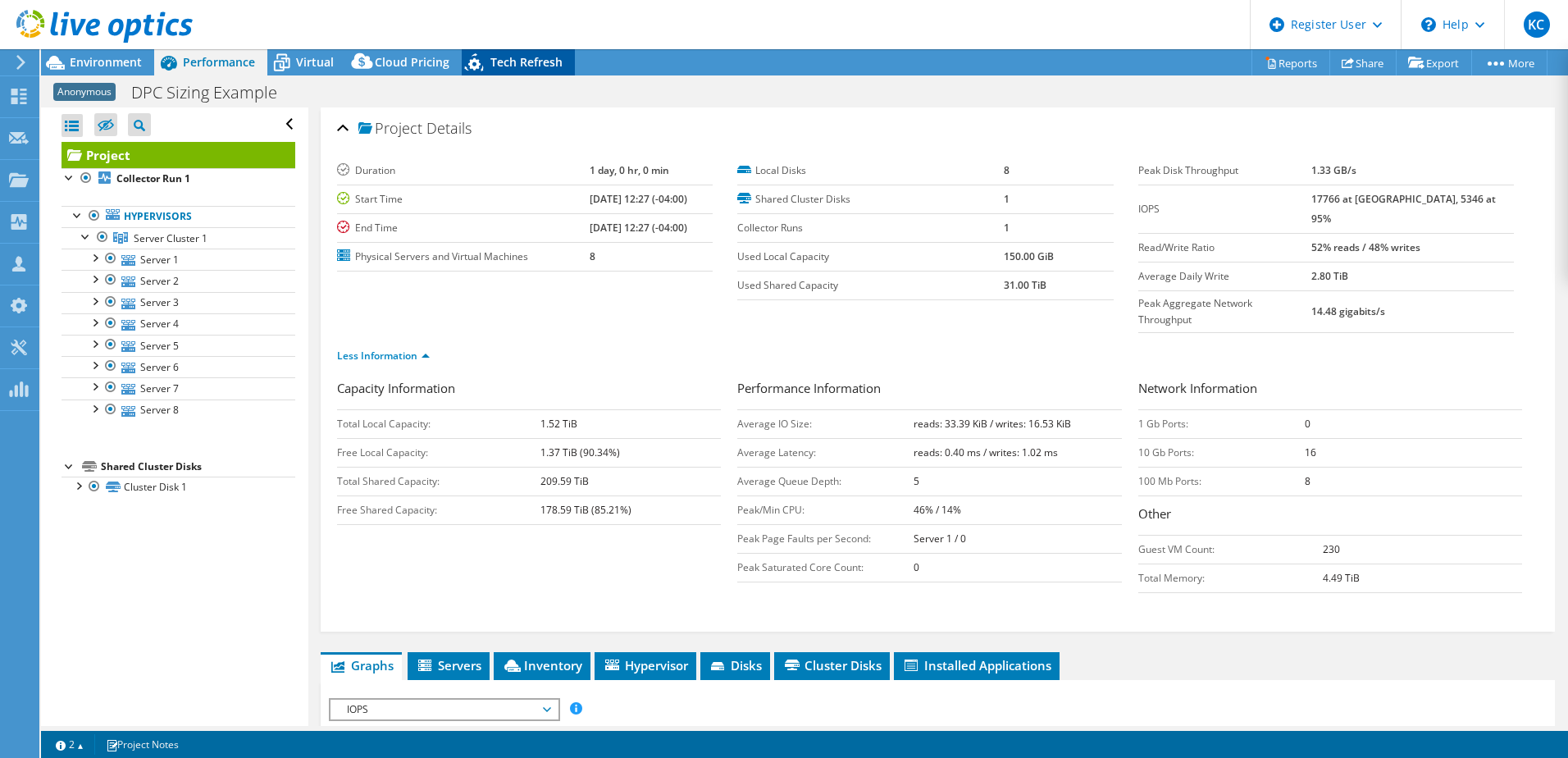
click at [532, 66] on span "Tech Refresh" at bounding box center [526, 62] width 72 height 16
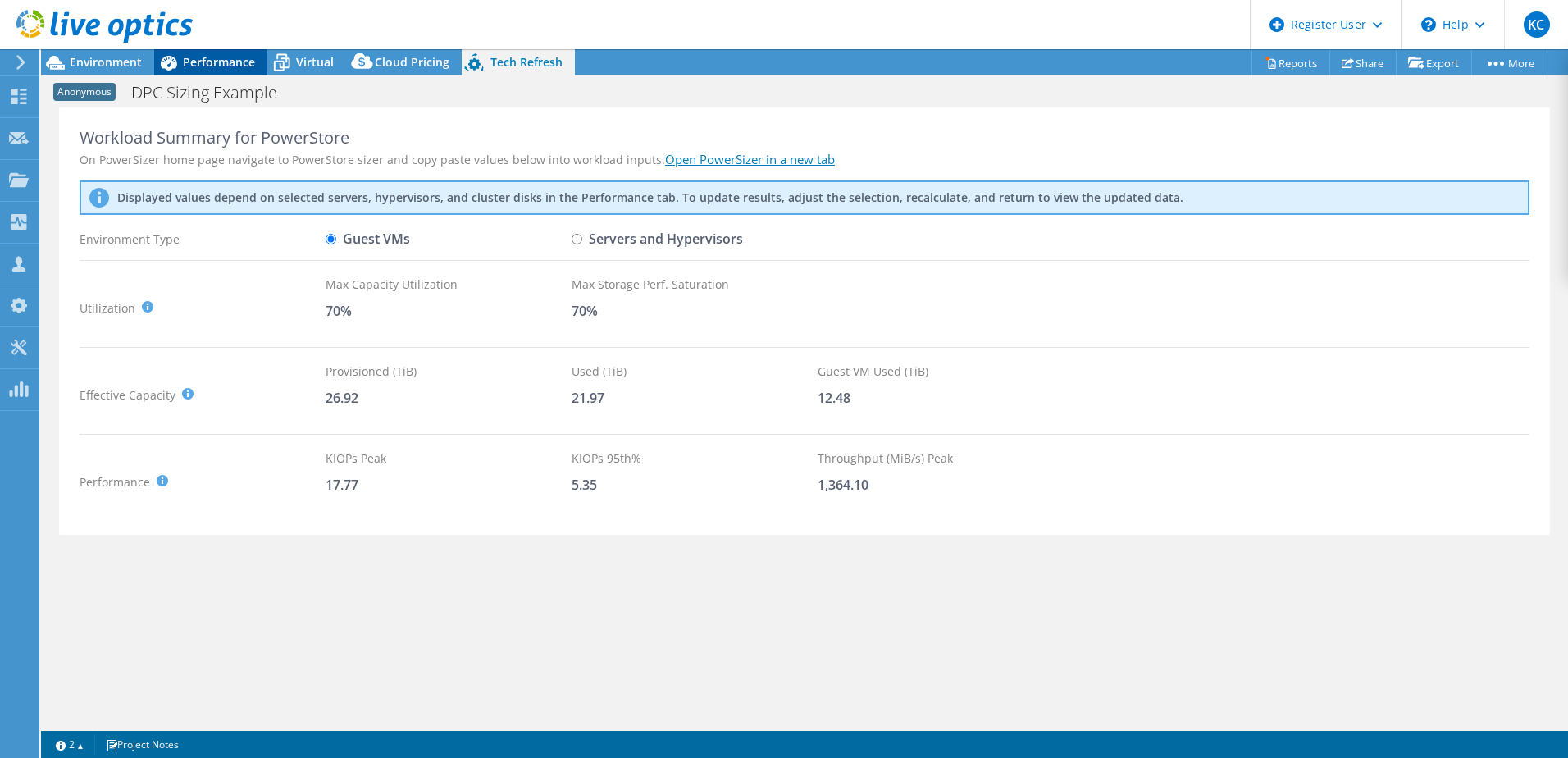
click at [204, 62] on span "Performance" at bounding box center [219, 62] width 72 height 16
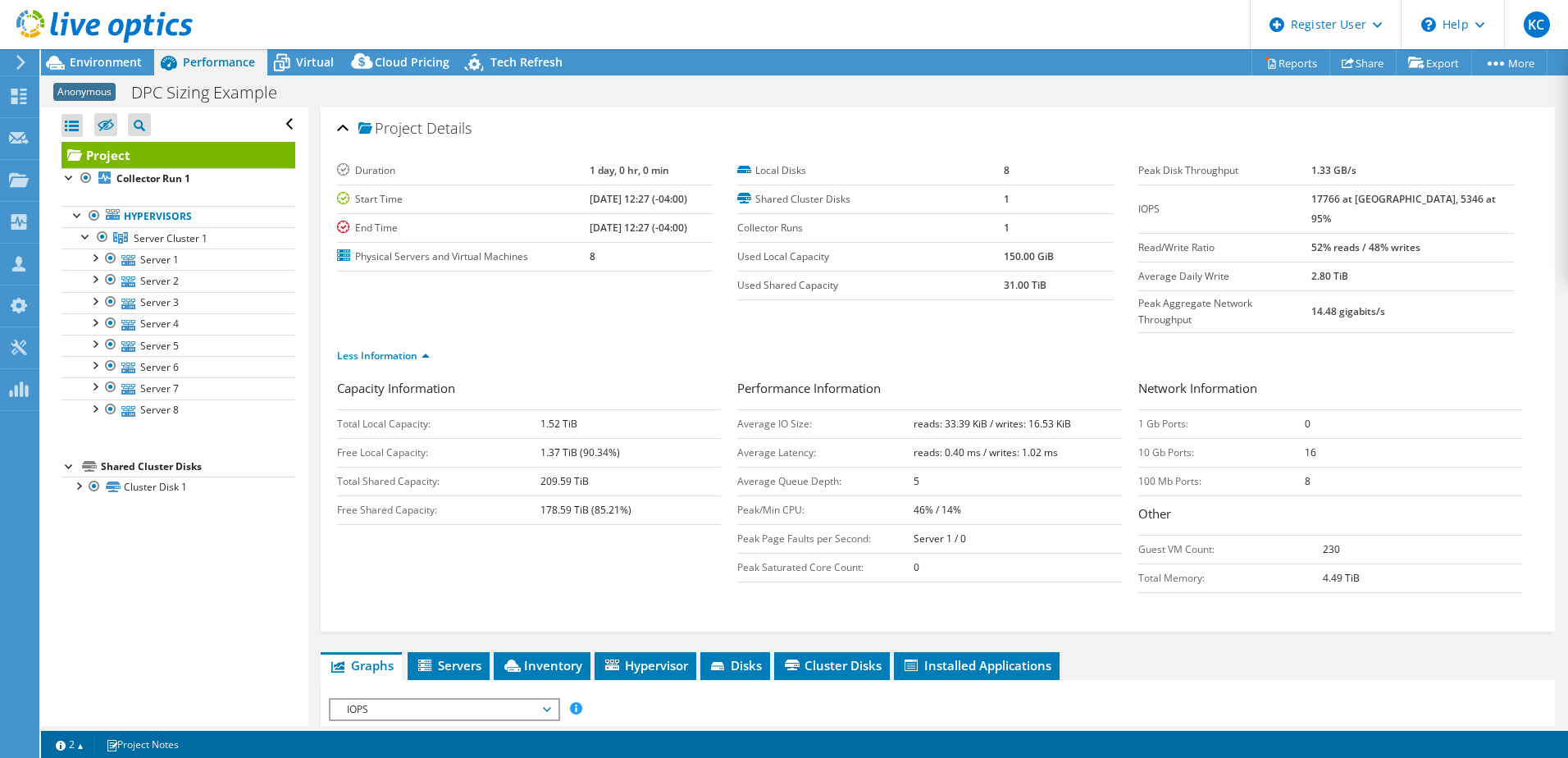
drag, startPoint x: 1344, startPoint y: 232, endPoint x: 1481, endPoint y: 230, distance: 137.0
click at [1482, 233] on tr "Read/Write Ratio 52% reads / 48% writes" at bounding box center [1326, 247] width 376 height 29
drag, startPoint x: 1481, startPoint y: 230, endPoint x: 1409, endPoint y: 239, distance: 72.6
click at [1421, 240] on b "52% reads / 48% writes" at bounding box center [1365, 247] width 109 height 14
click at [88, 53] on div at bounding box center [96, 27] width 193 height 55
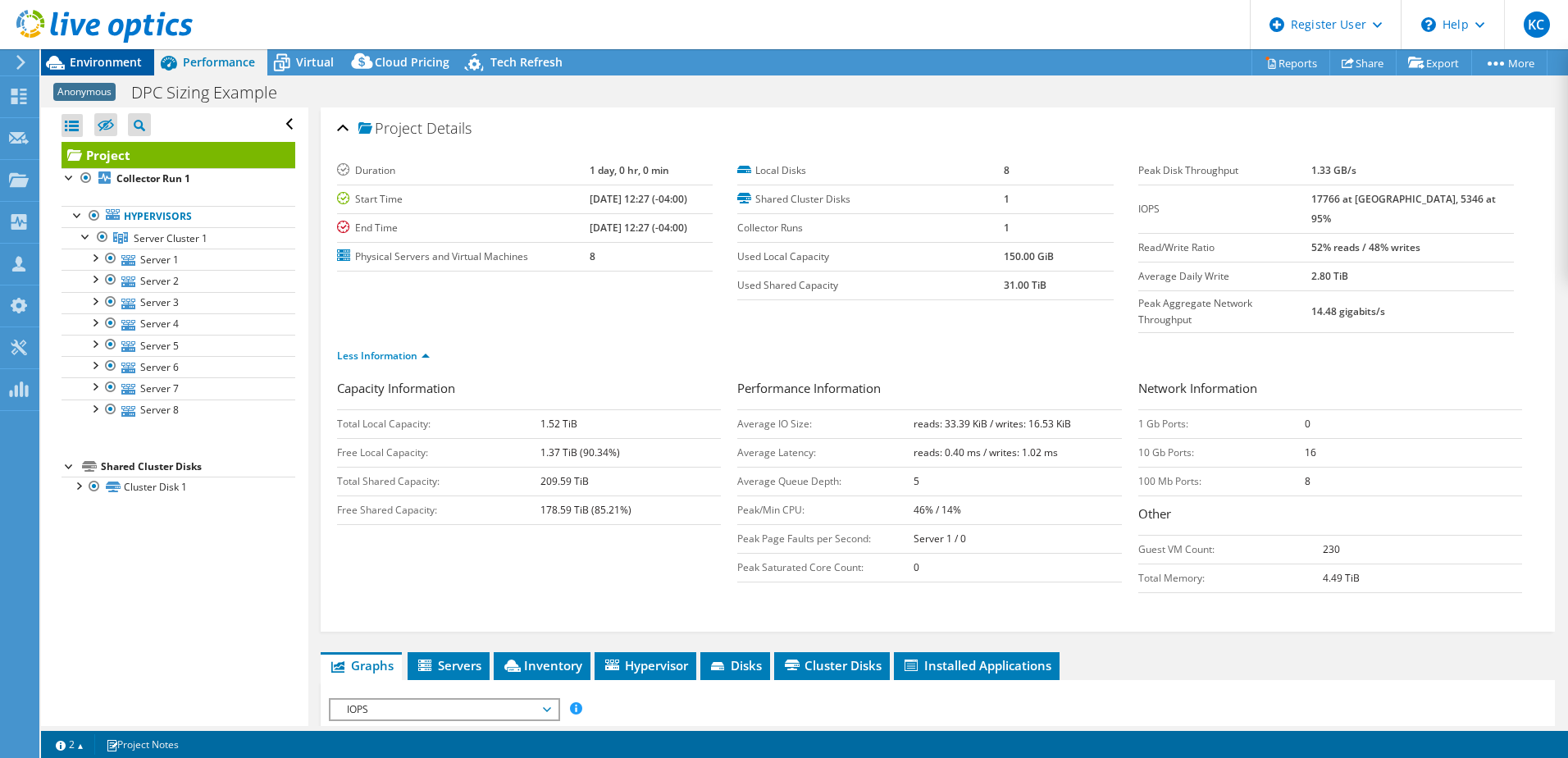
click at [111, 60] on span "Environment" at bounding box center [106, 62] width 72 height 16
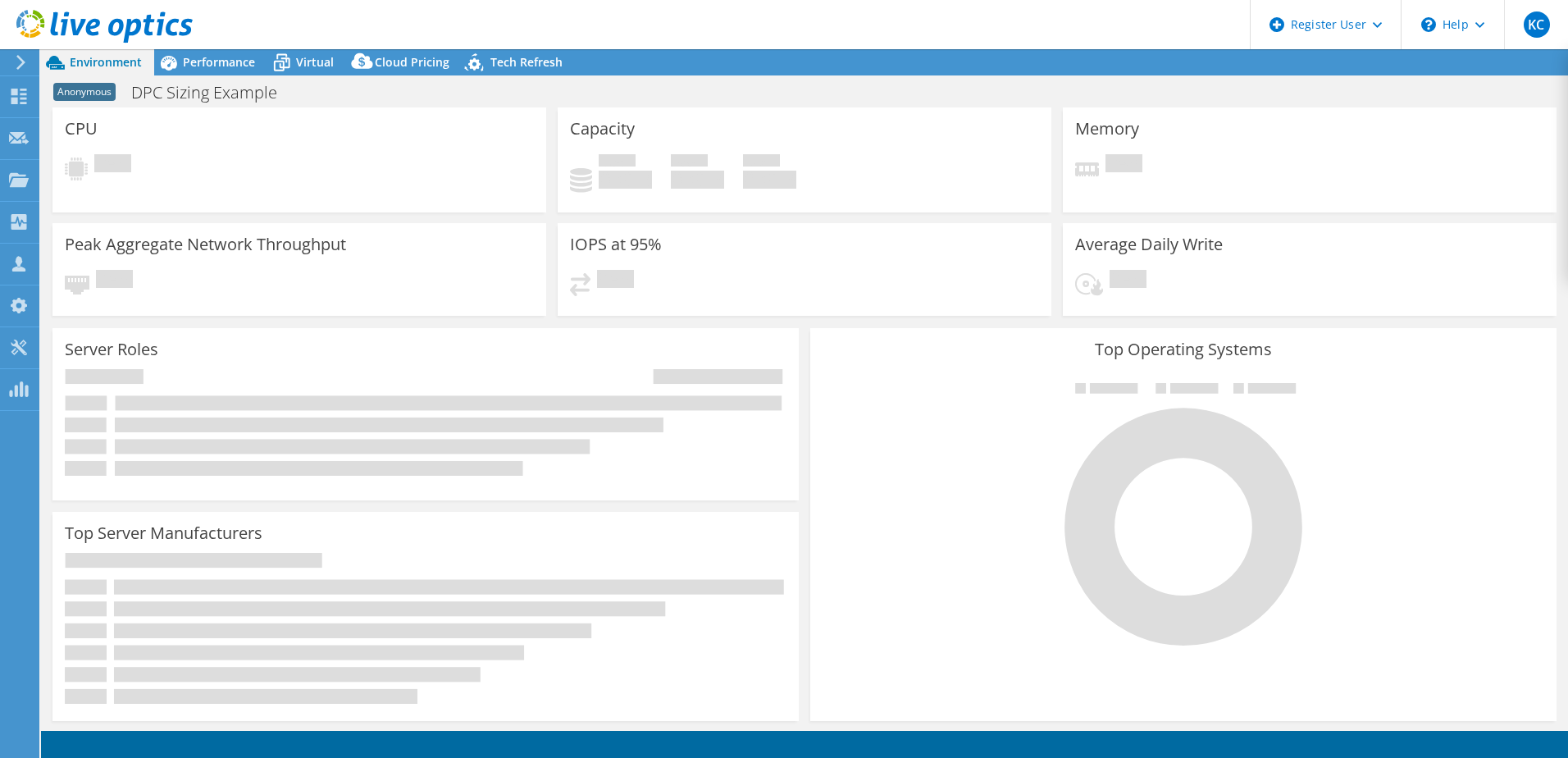
select select "USEast"
select select "USD"
